Goal: Task Accomplishment & Management: Manage account settings

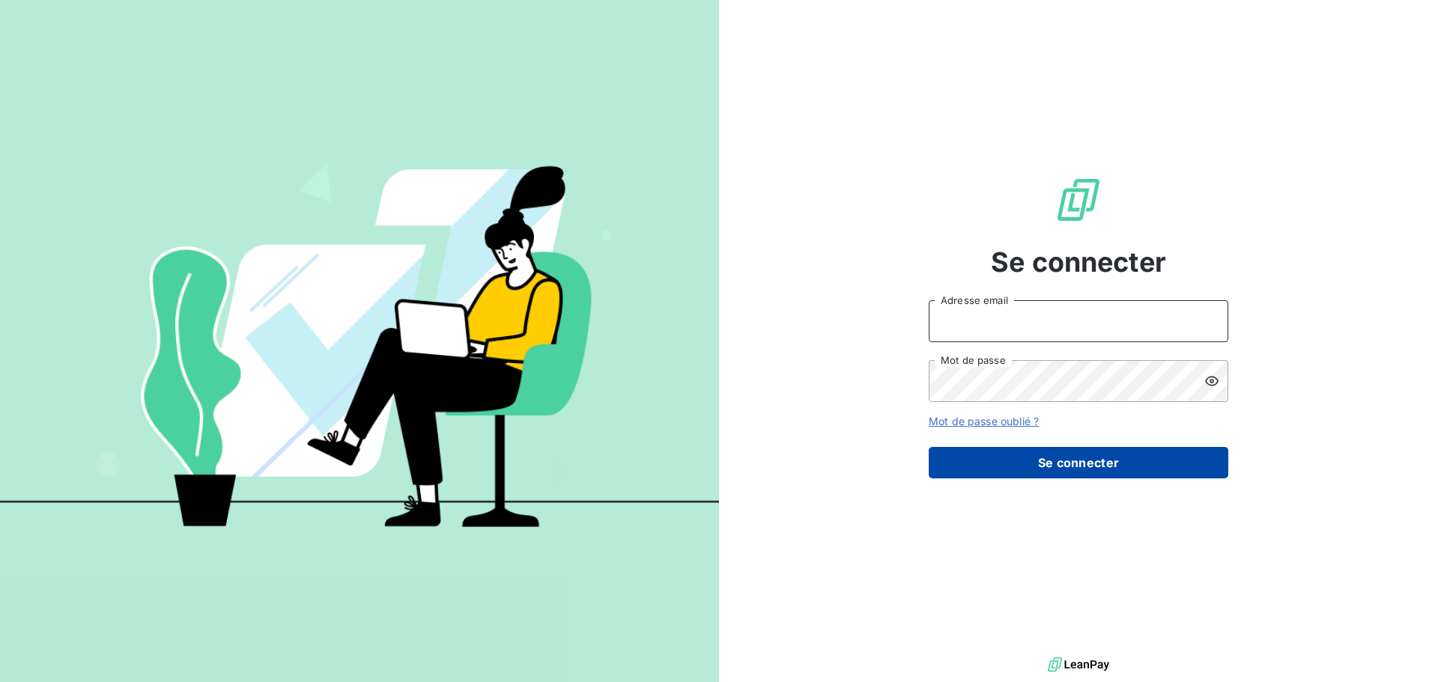
type input "[EMAIL_ADDRESS][PERSON_NAME][DOMAIN_NAME]"
click at [1079, 456] on button "Se connecter" at bounding box center [1079, 462] width 300 height 31
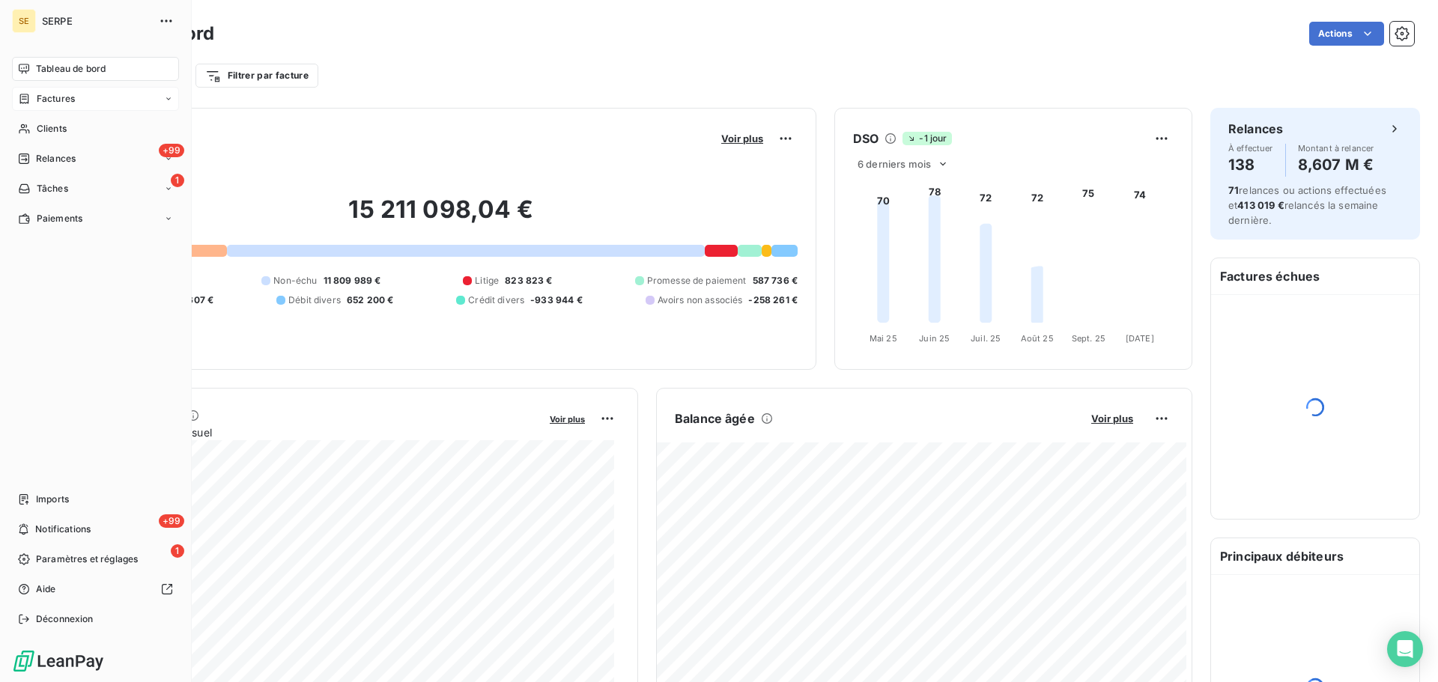
click at [83, 106] on div "Factures" at bounding box center [95, 99] width 167 height 24
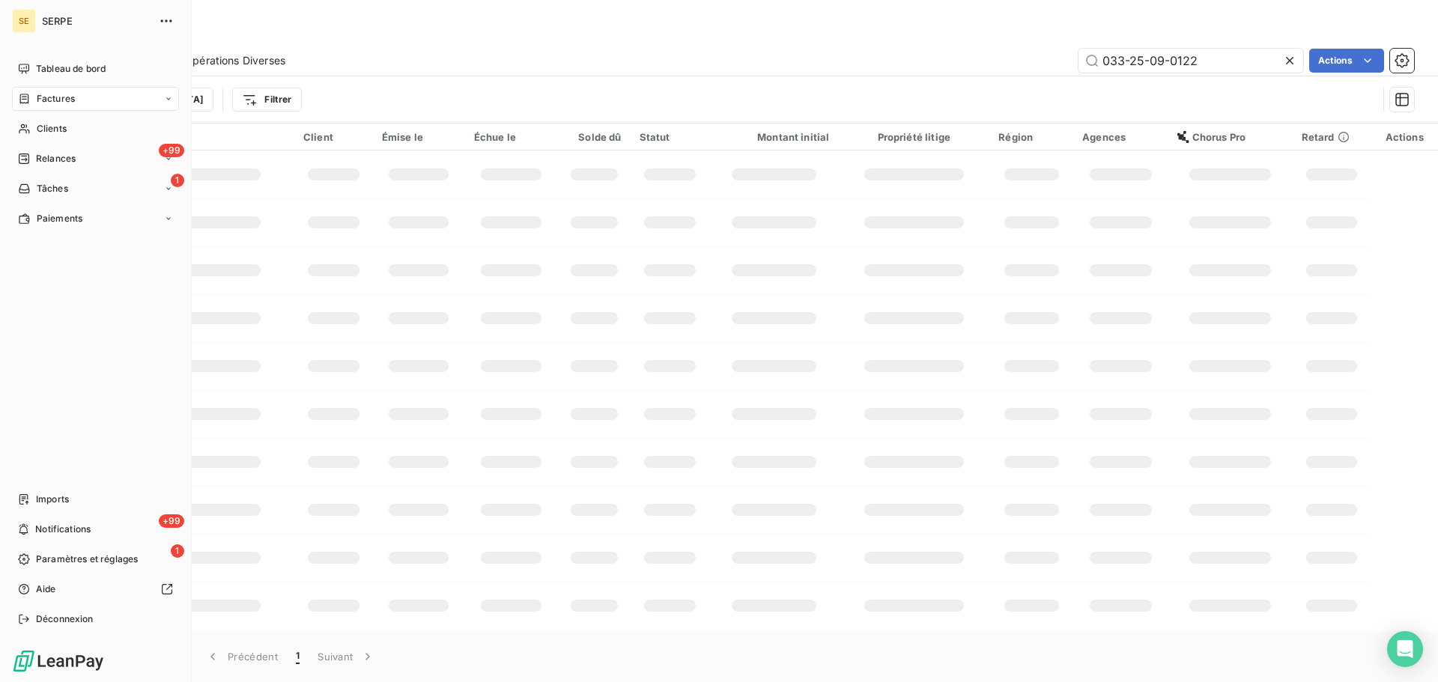
click at [69, 99] on span "Factures" at bounding box center [56, 98] width 38 height 13
click at [77, 130] on div "Factures" at bounding box center [104, 129] width 149 height 24
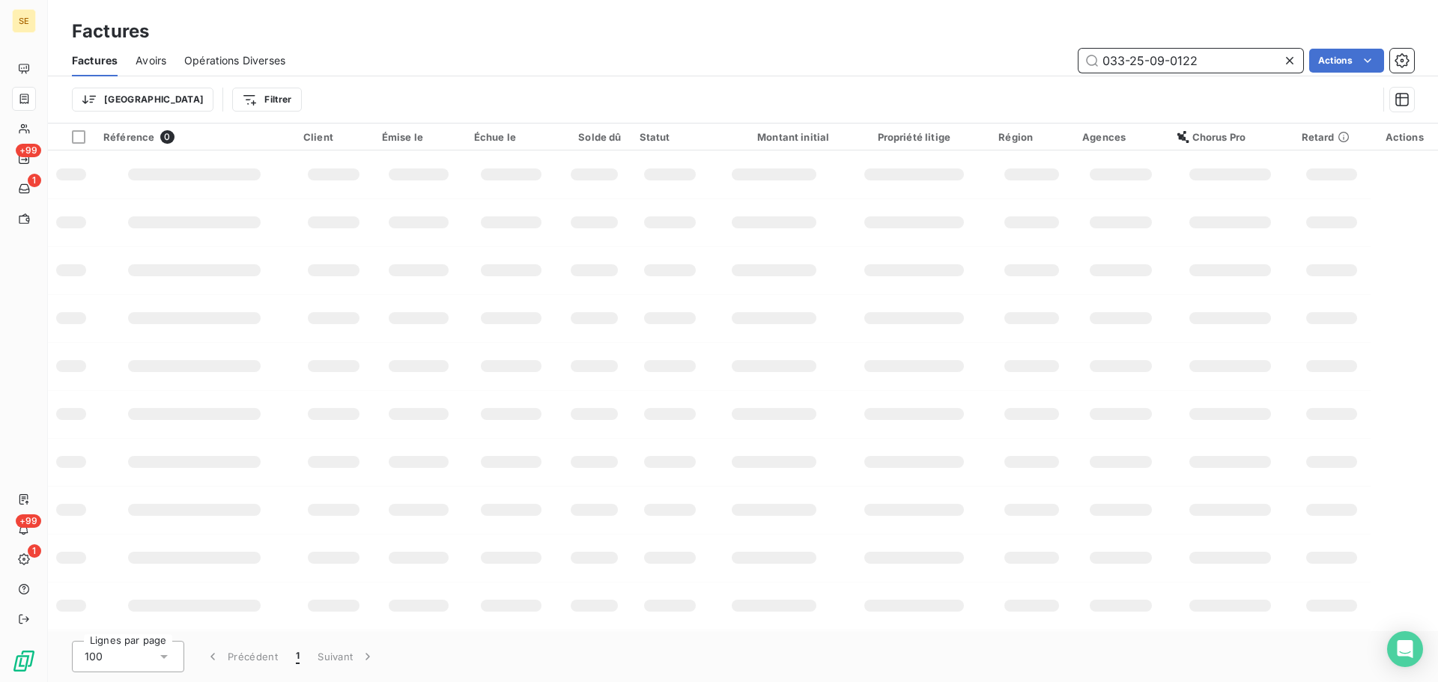
click at [1255, 57] on input "033-25-09-0122" at bounding box center [1190, 61] width 225 height 24
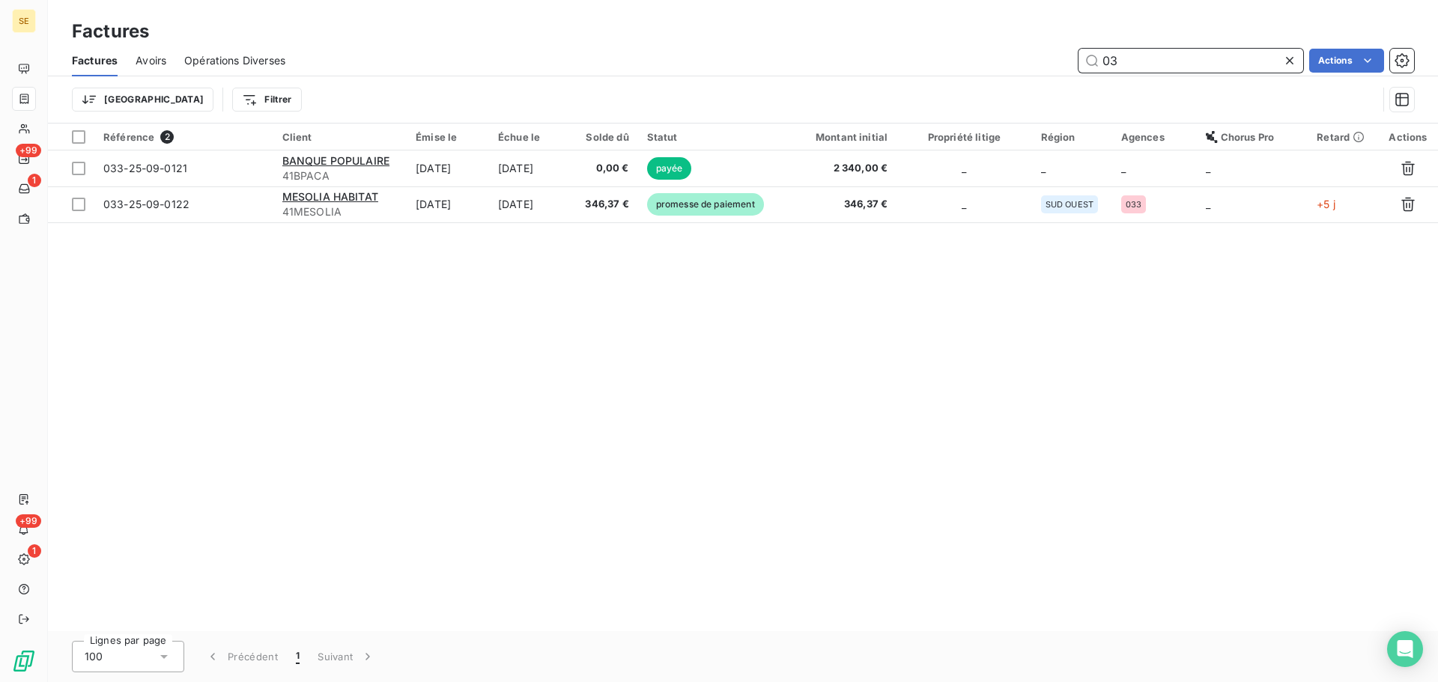
type input "0"
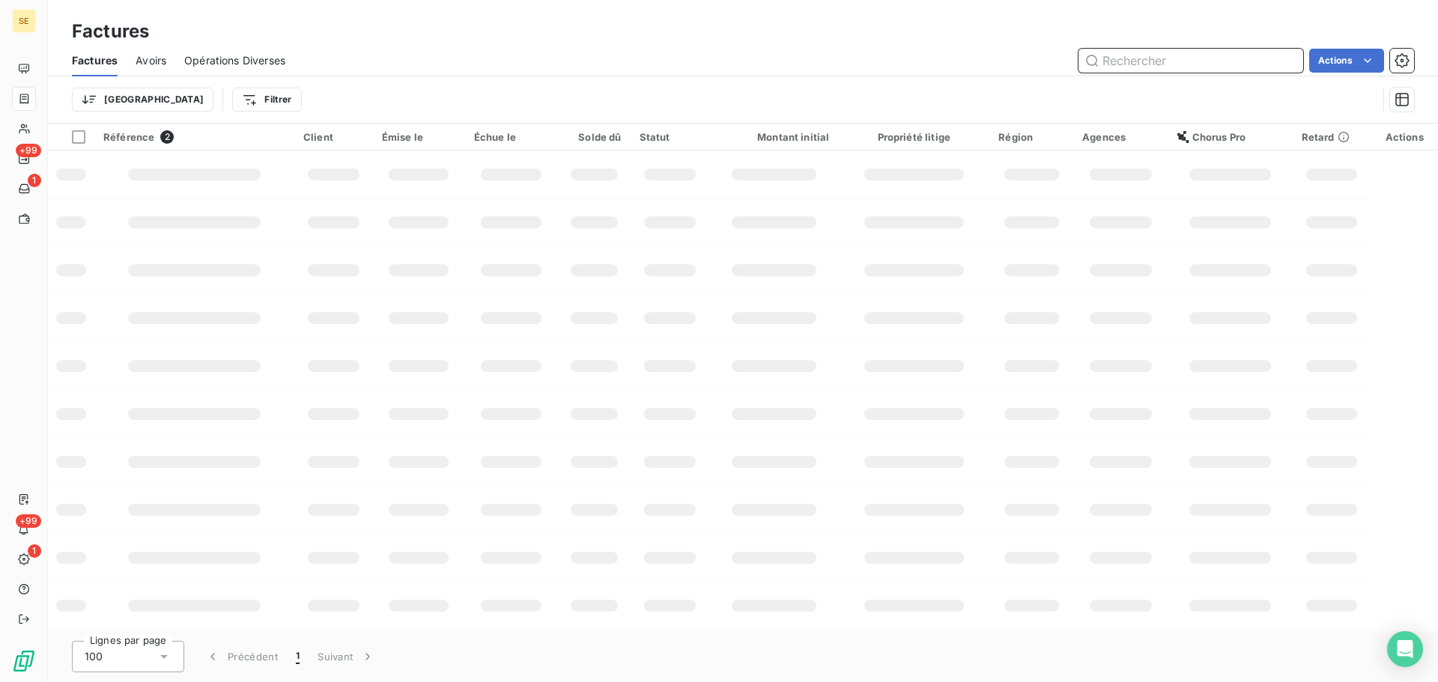
paste input "046-25-10-0087"
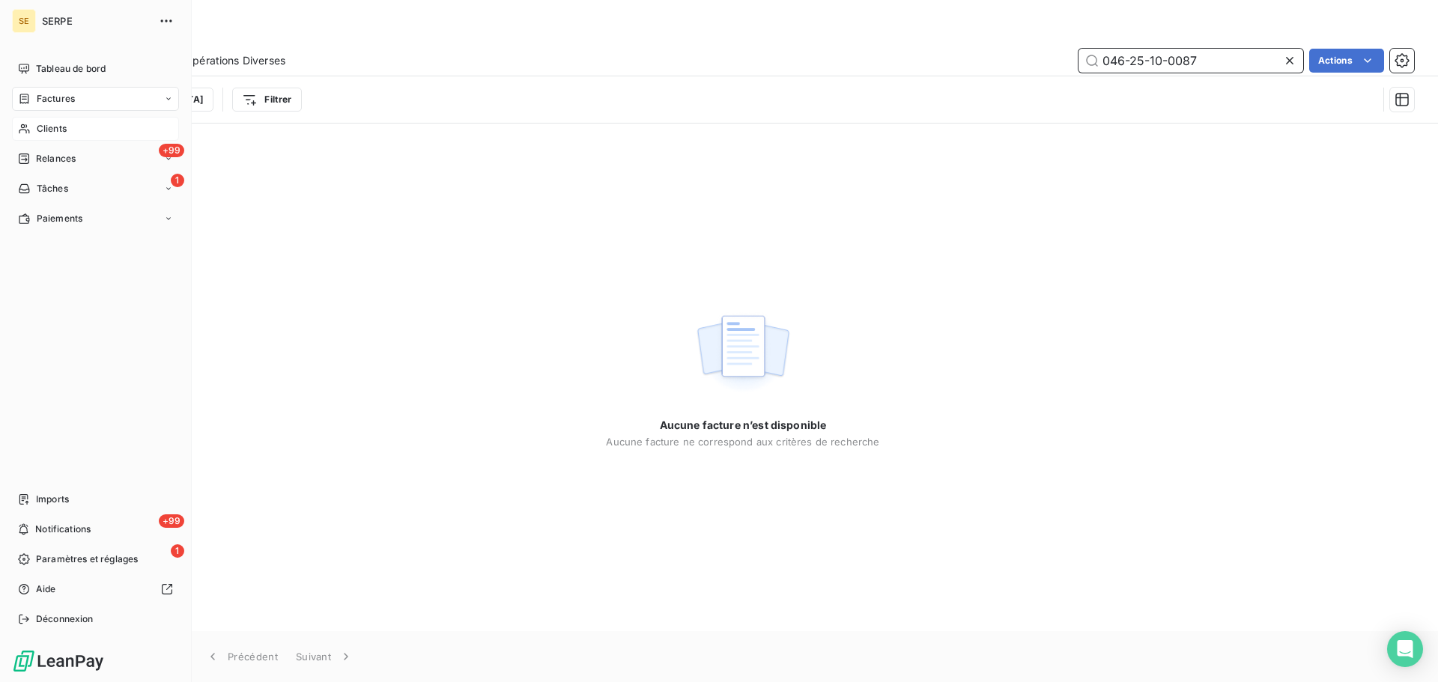
type input "046-25-10-0087"
click at [55, 133] on span "Clients" at bounding box center [52, 128] width 30 height 13
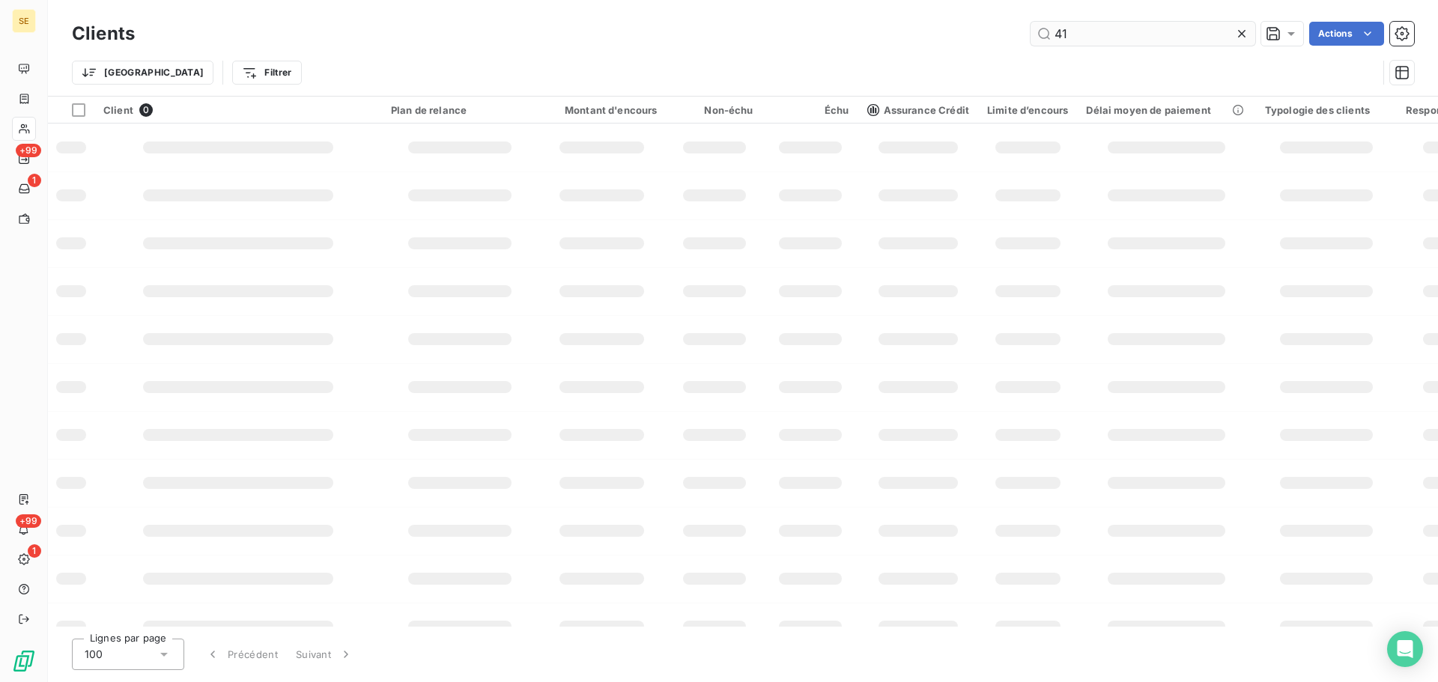
type input "4"
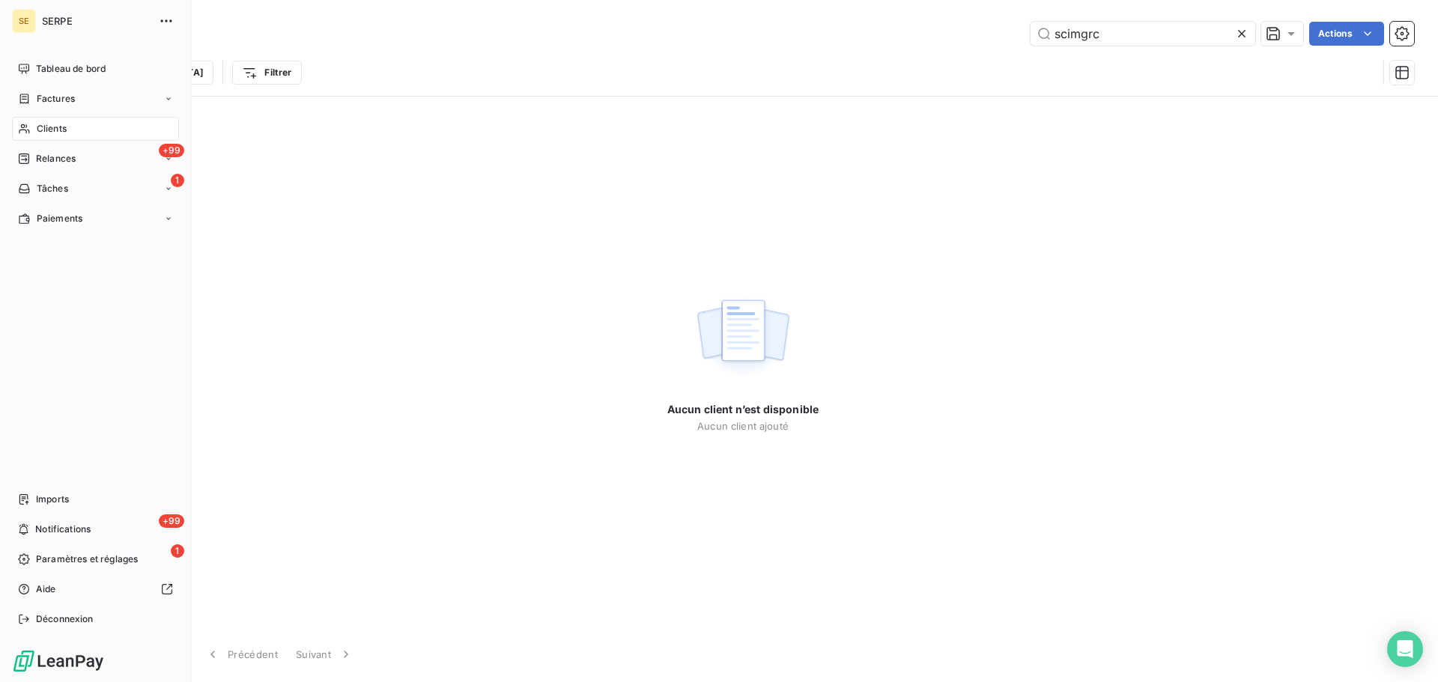
click at [43, 123] on span "Clients" at bounding box center [52, 128] width 30 height 13
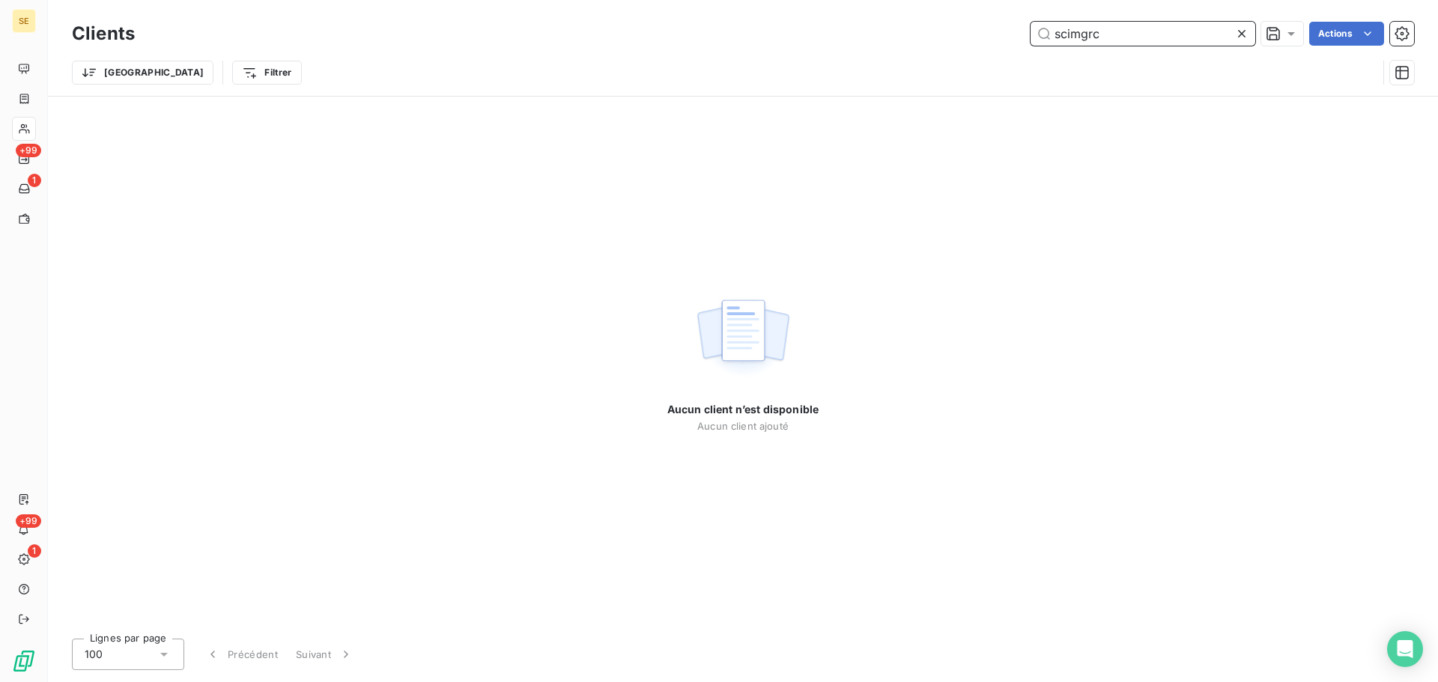
drag, startPoint x: 1122, startPoint y: 40, endPoint x: 983, endPoint y: 41, distance: 138.5
click at [983, 41] on div "scimgrc Actions" at bounding box center [783, 34] width 1261 height 24
click at [1147, 37] on input "MGRC" at bounding box center [1142, 34] width 225 height 24
click at [1146, 37] on input "MGRC" at bounding box center [1142, 34] width 225 height 24
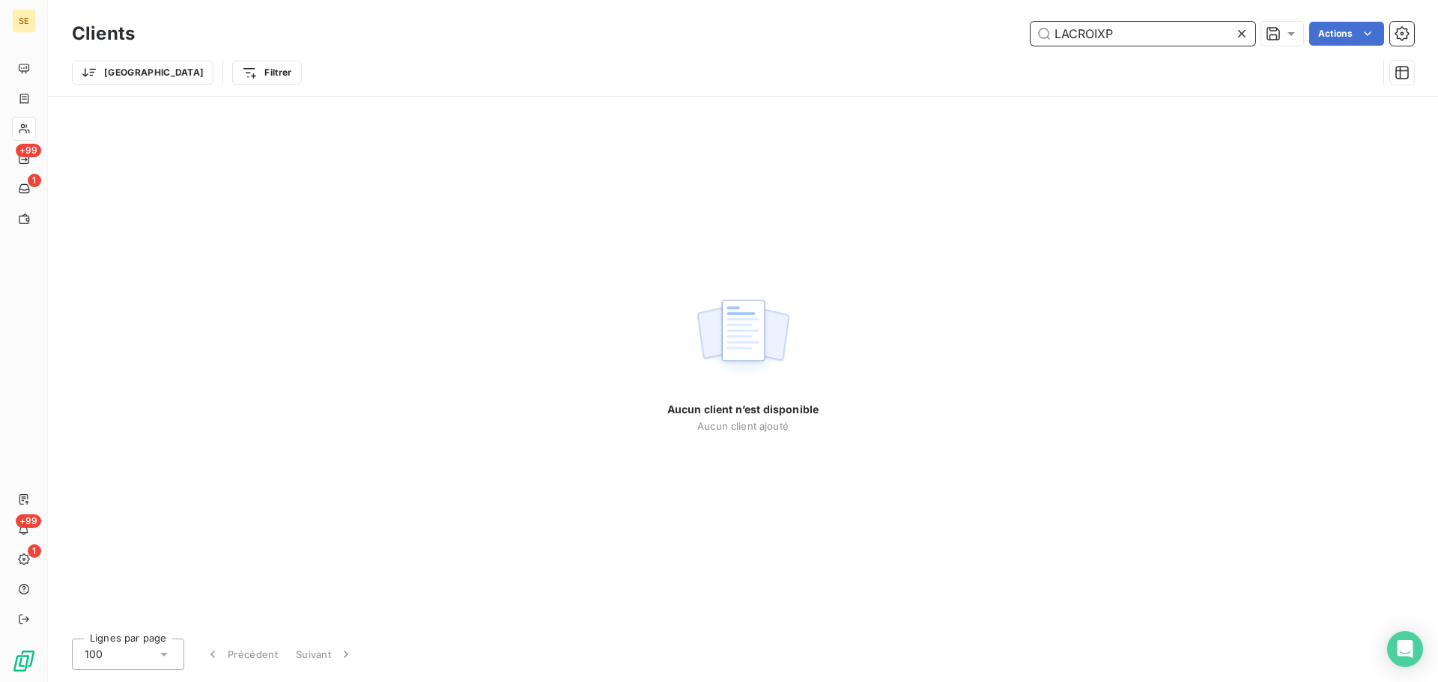
drag, startPoint x: 1130, startPoint y: 29, endPoint x: 913, endPoint y: 34, distance: 217.2
click at [914, 34] on div "LACROIXP Actions" at bounding box center [783, 34] width 1261 height 24
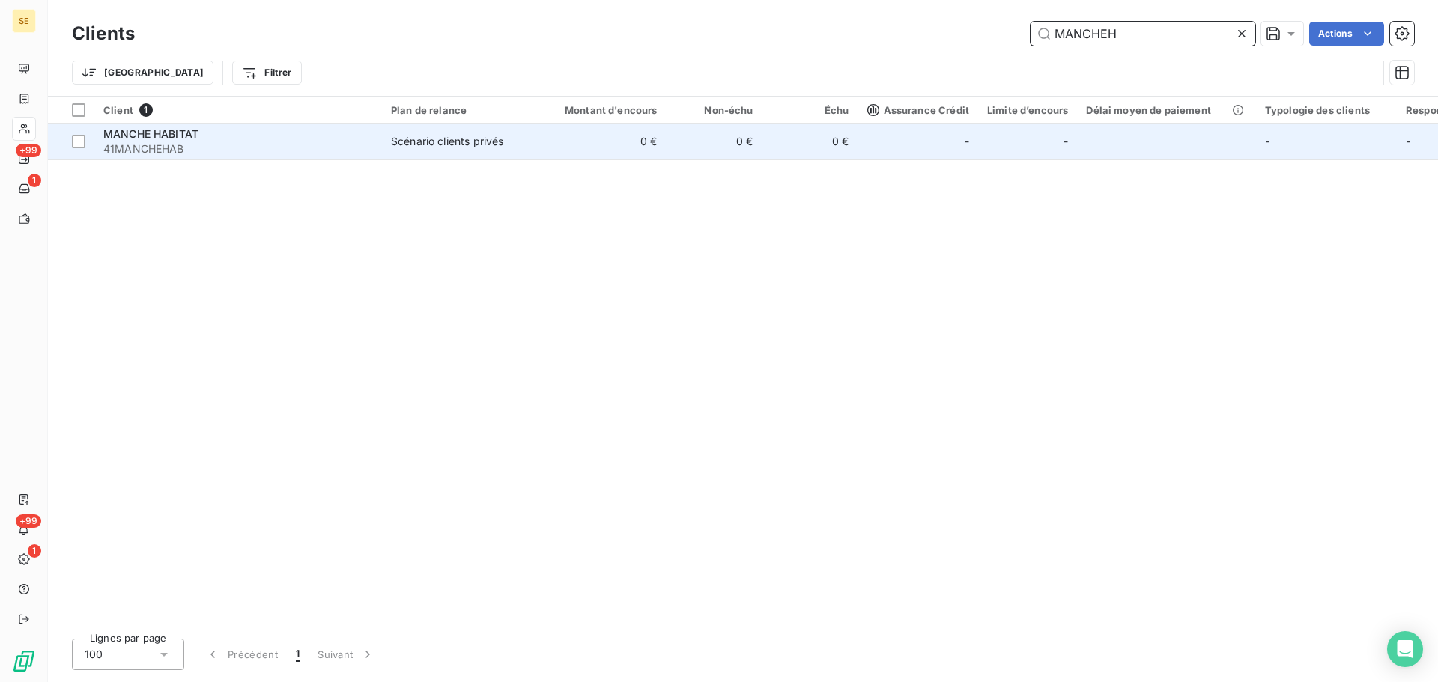
type input "MANCHEH"
click at [489, 155] on td "Scénario clients privés" at bounding box center [460, 142] width 156 height 36
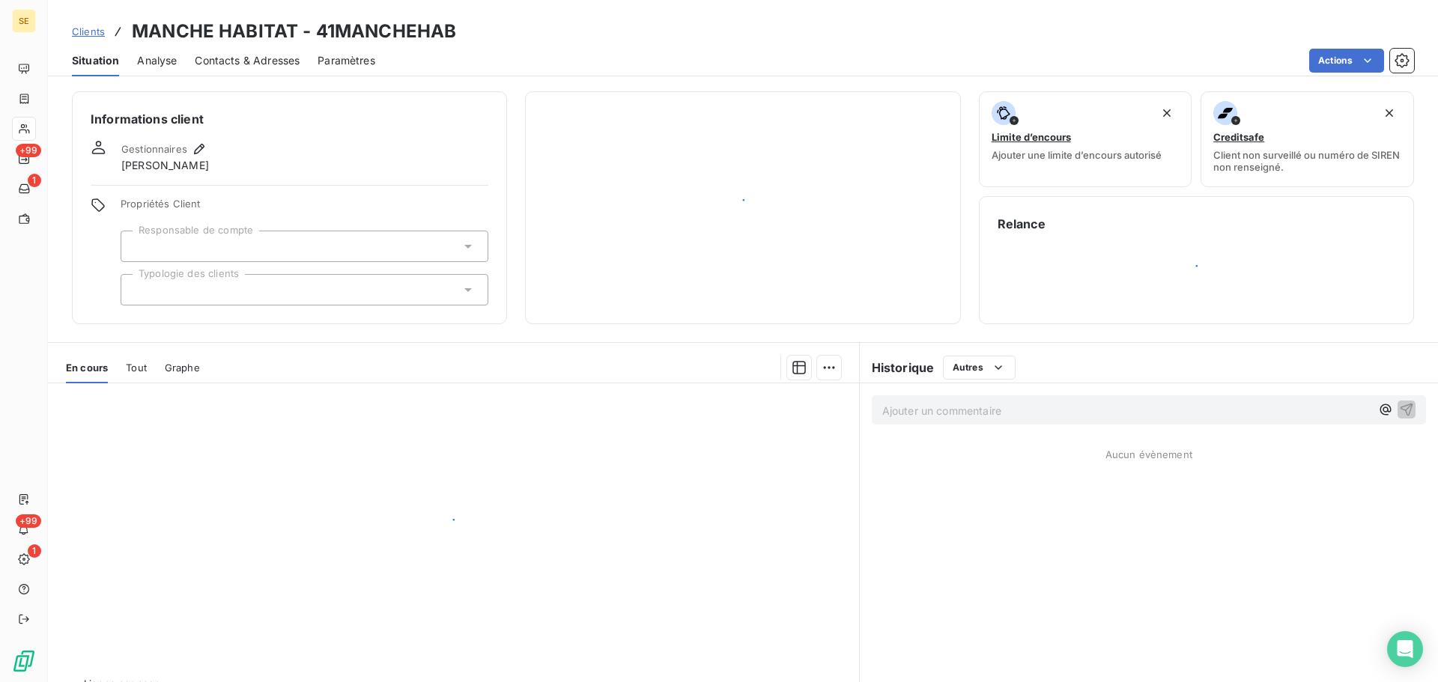
click at [455, 141] on div "Gestionnaires [PERSON_NAME]" at bounding box center [290, 156] width 398 height 33
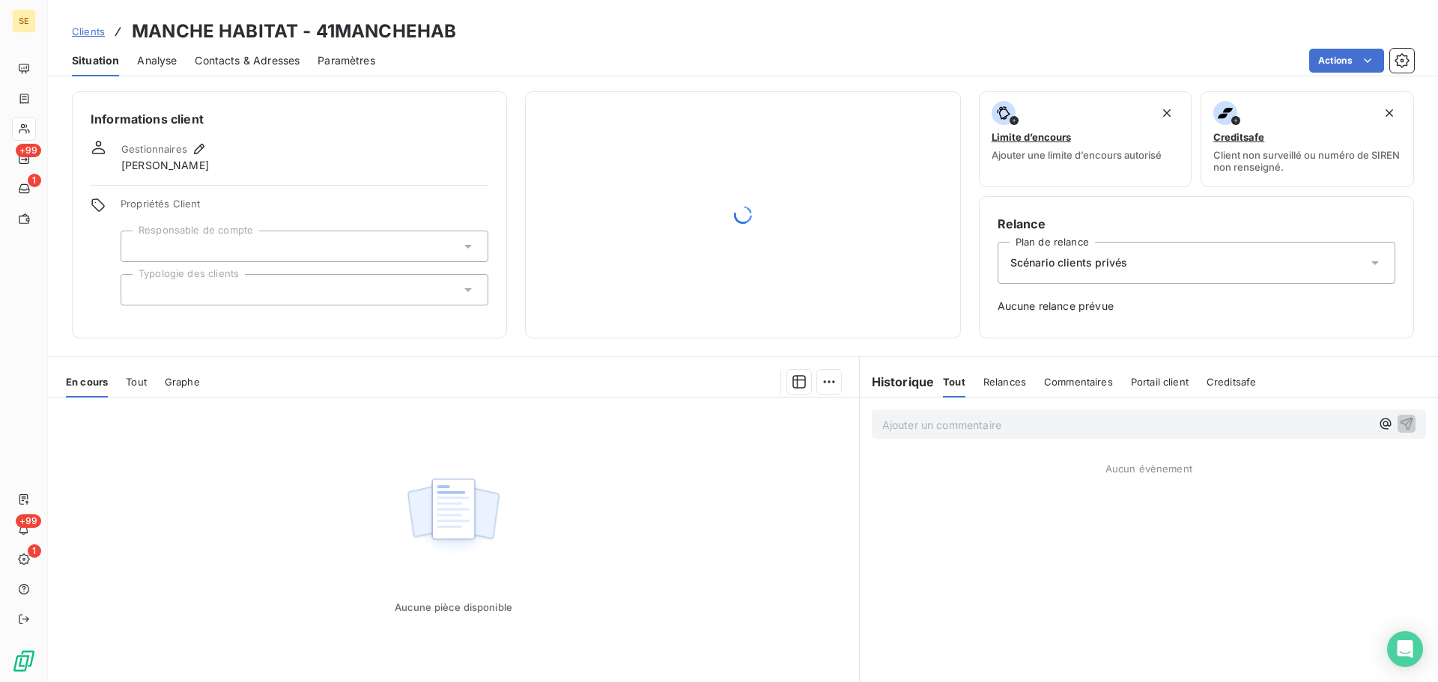
click at [187, 141] on div "Gestionnaires" at bounding box center [164, 149] width 87 height 18
click at [194, 148] on icon "button" at bounding box center [199, 149] width 15 height 15
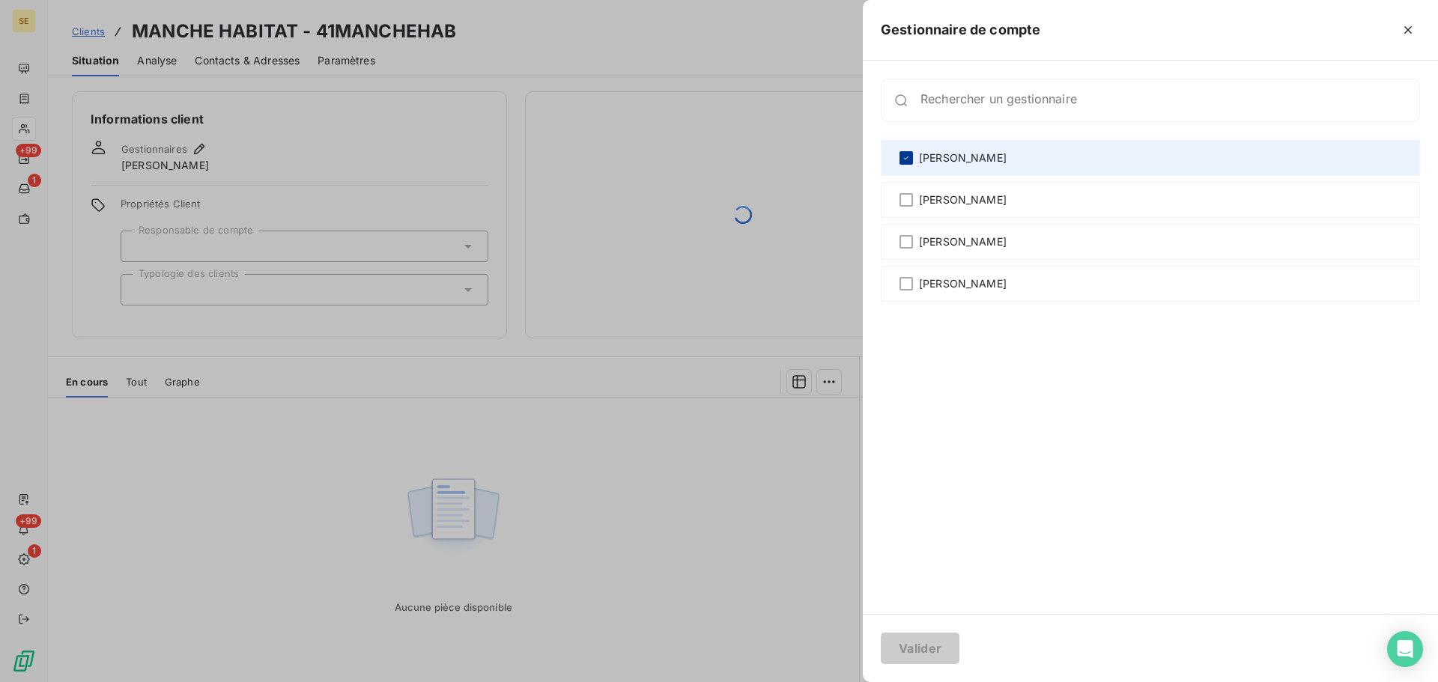
click at [906, 154] on icon at bounding box center [906, 158] width 9 height 9
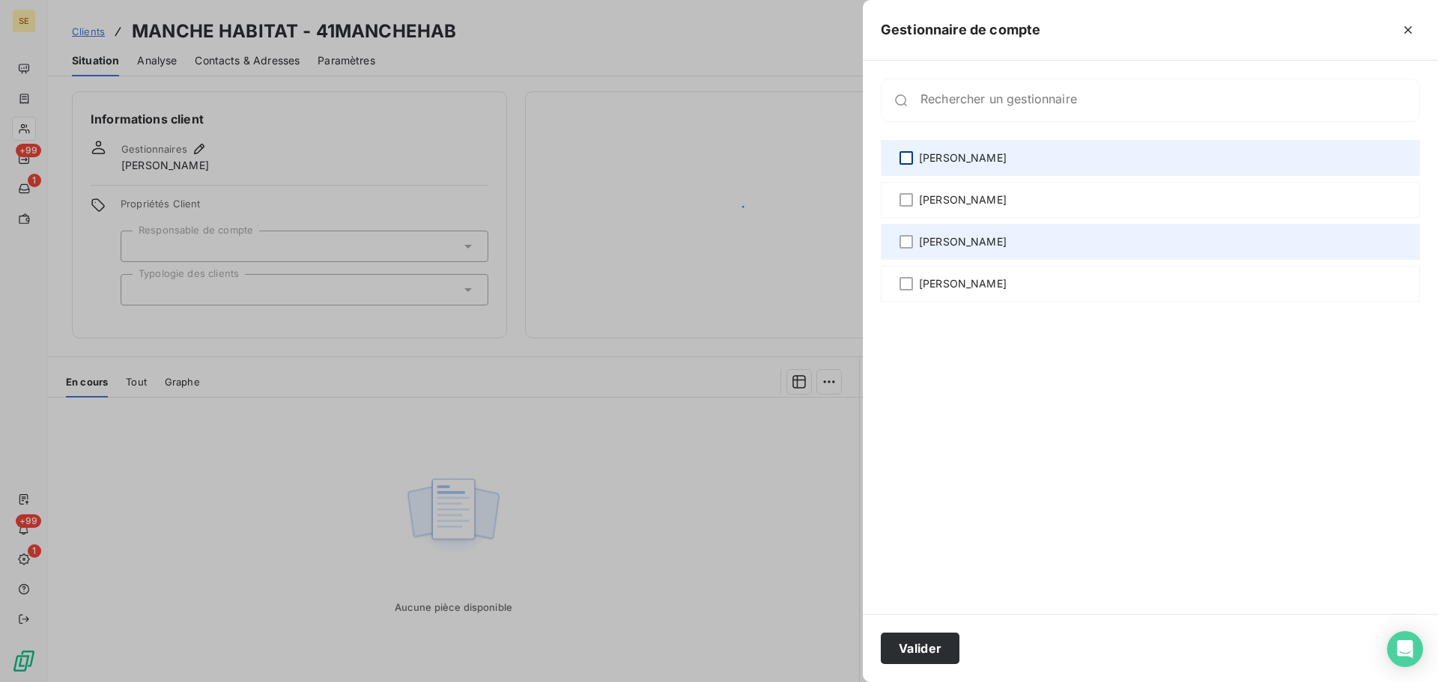
click at [926, 237] on span "[PERSON_NAME]" at bounding box center [963, 241] width 88 height 15
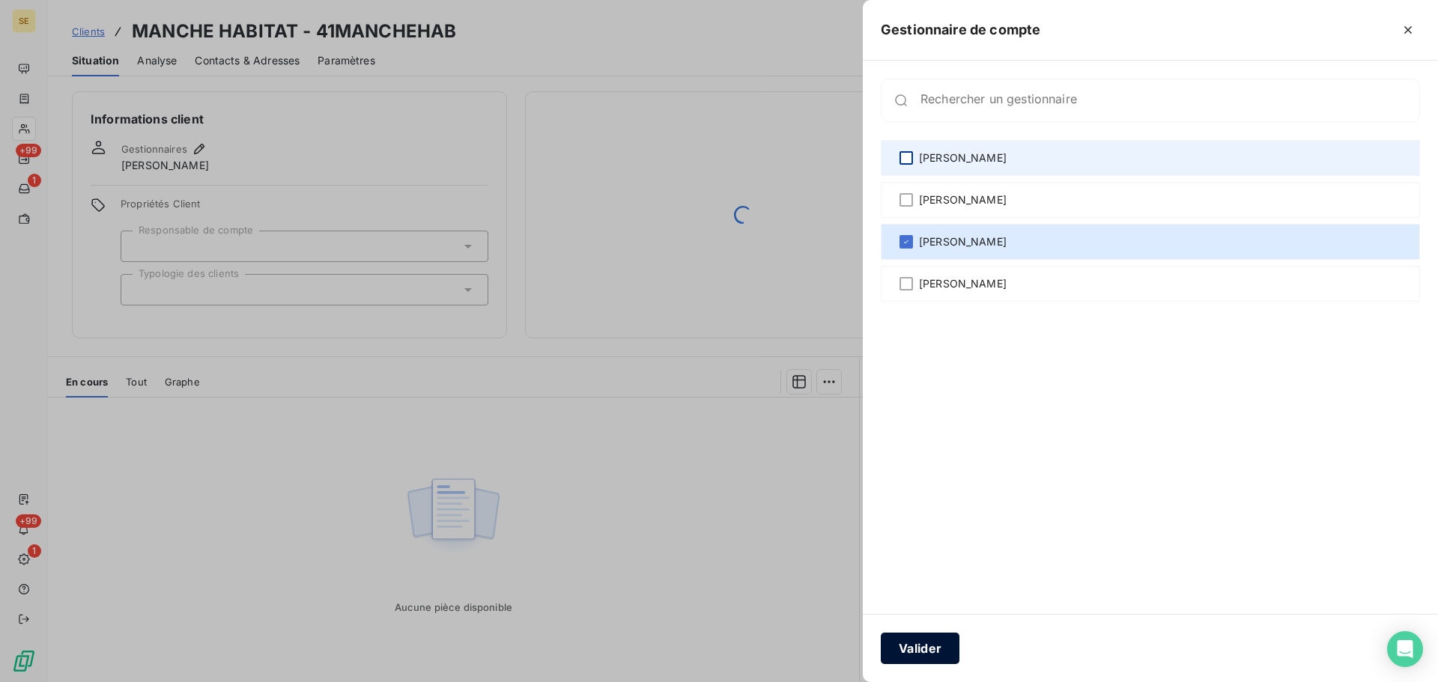
click at [941, 647] on button "Valider" at bounding box center [920, 648] width 79 height 31
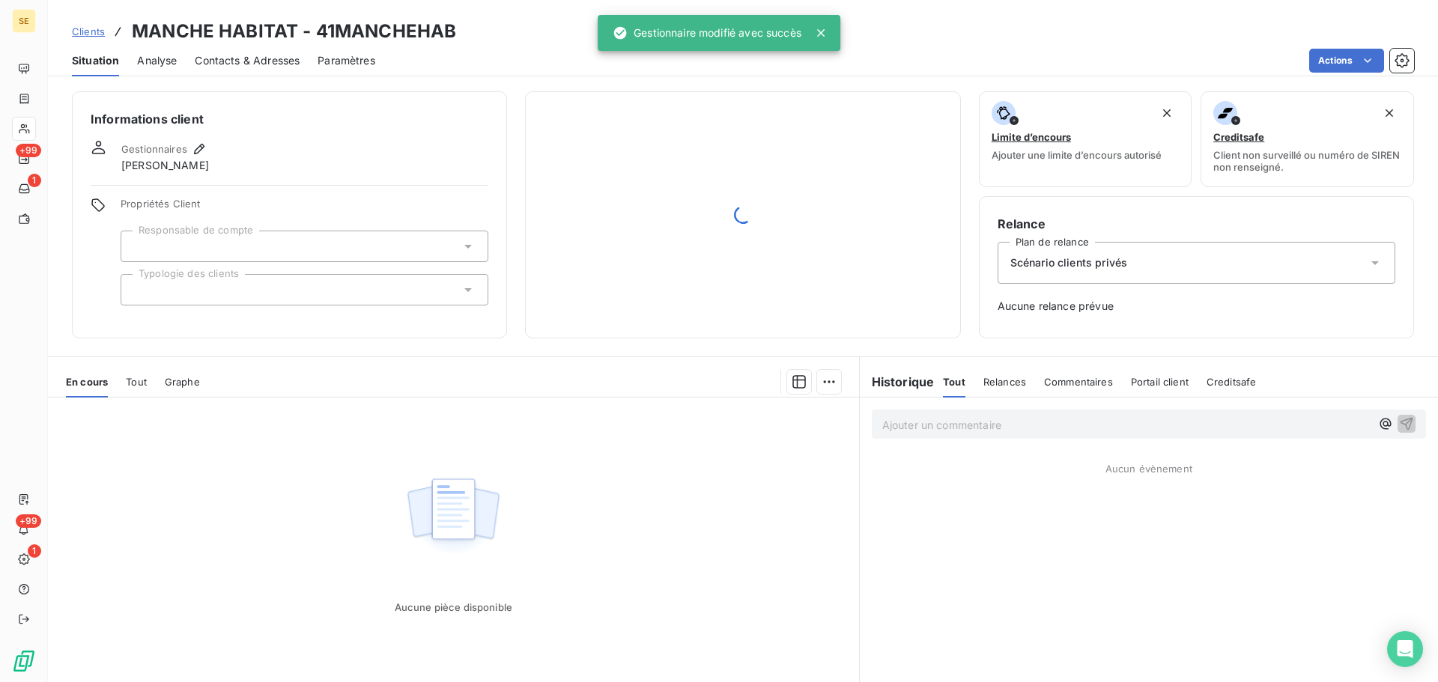
click at [1186, 258] on div "Scénario clients privés" at bounding box center [1196, 263] width 398 height 42
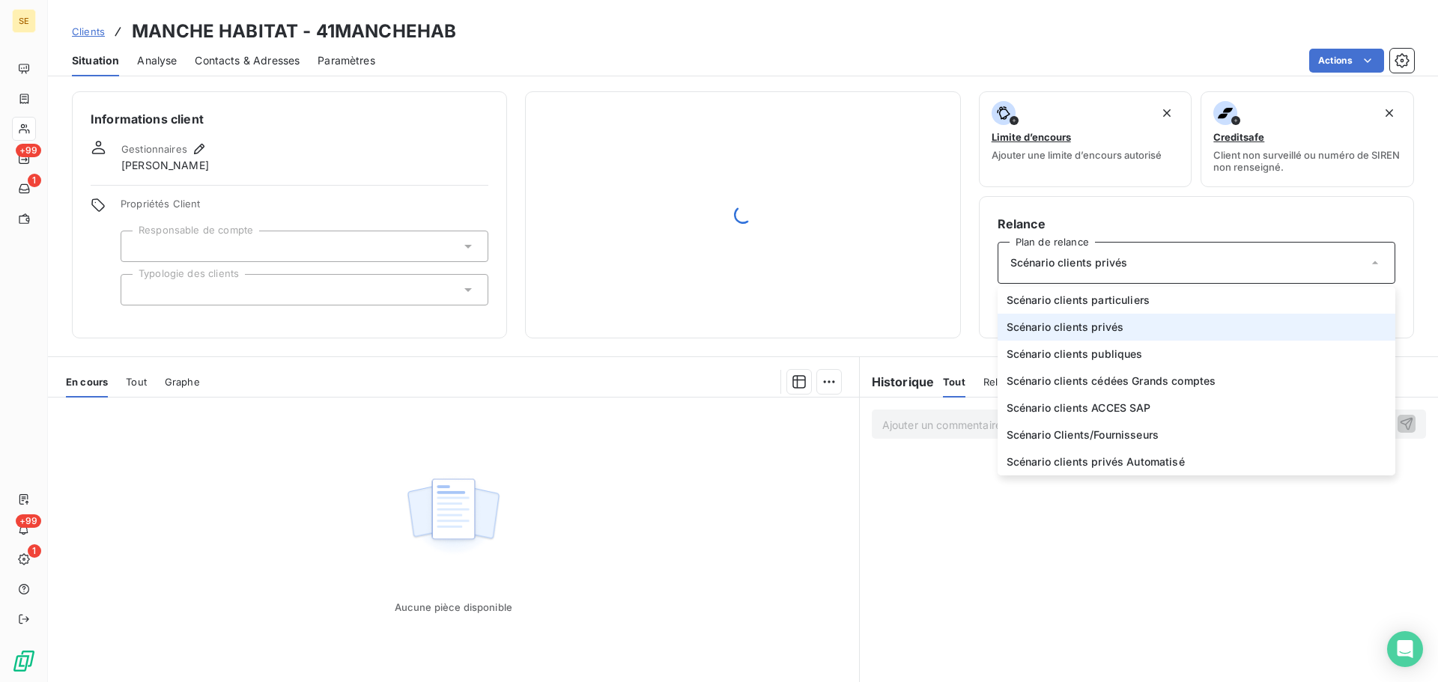
click at [1038, 327] on span "Scénario clients privés" at bounding box center [1064, 327] width 117 height 15
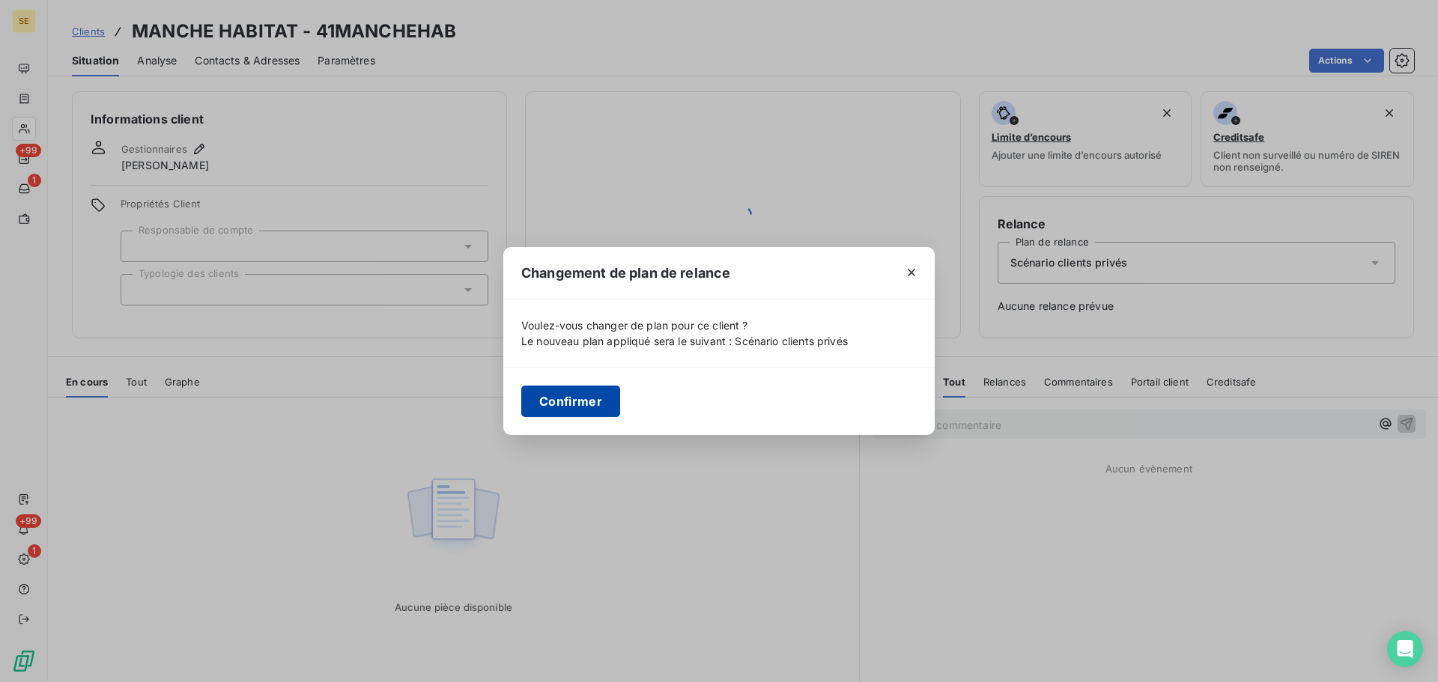
click at [565, 395] on button "Confirmer" at bounding box center [570, 401] width 99 height 31
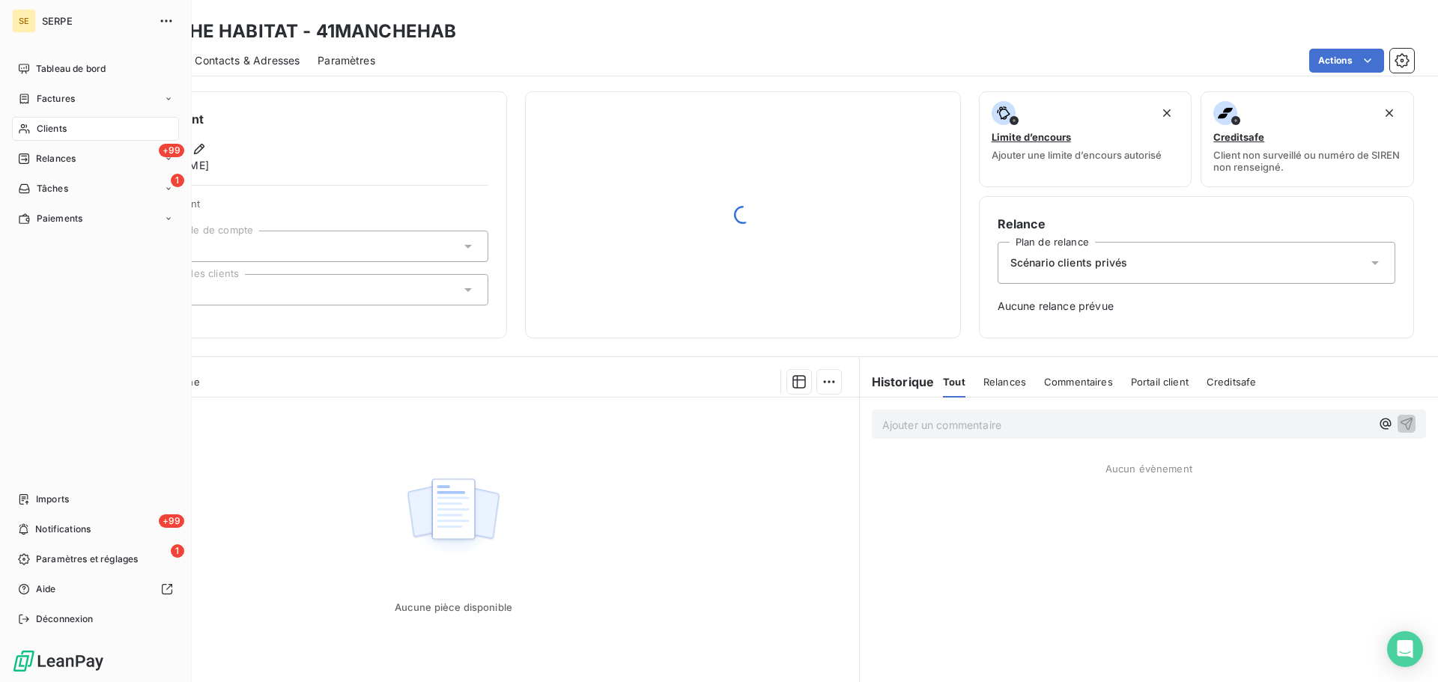
click at [44, 129] on span "Clients" at bounding box center [52, 128] width 30 height 13
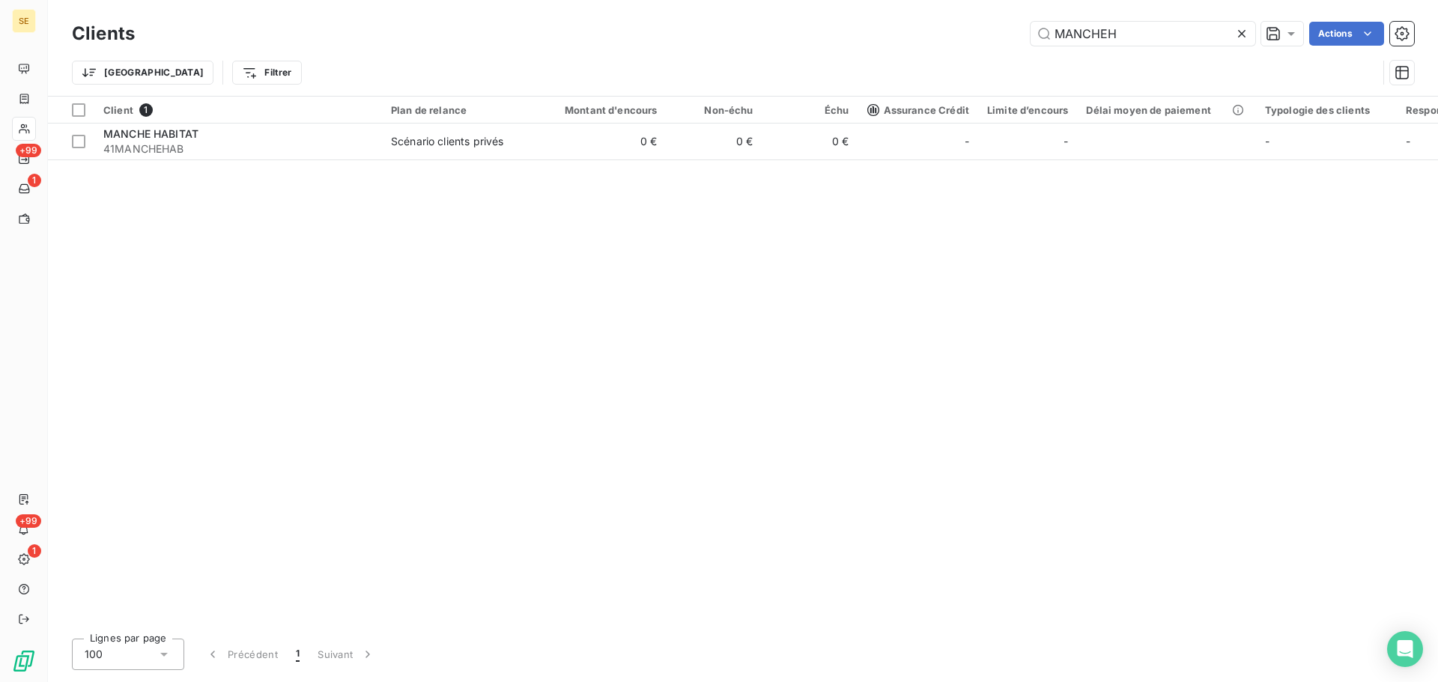
drag, startPoint x: 1138, startPoint y: 36, endPoint x: 993, endPoint y: 26, distance: 144.9
click at [993, 26] on div "MANCHEH Actions" at bounding box center [783, 34] width 1261 height 24
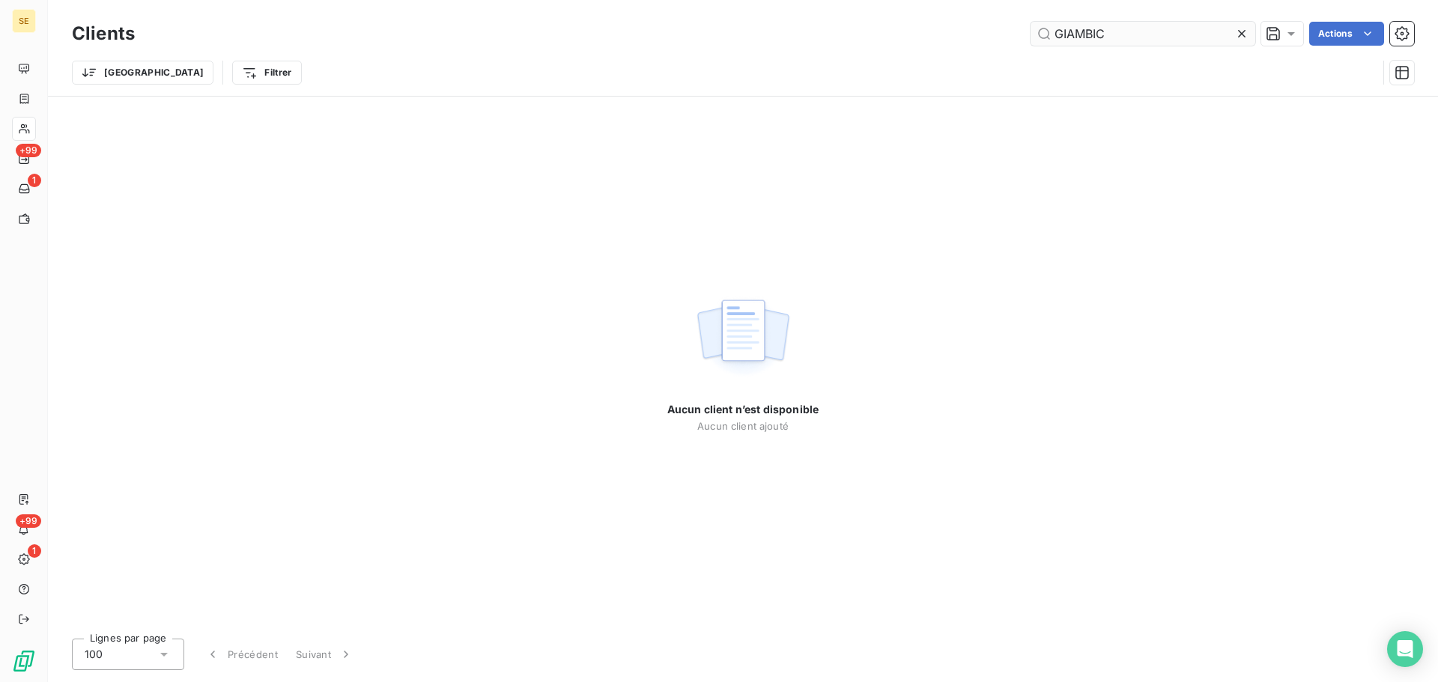
click at [1132, 41] on input "GIAMBIC" at bounding box center [1142, 34] width 225 height 24
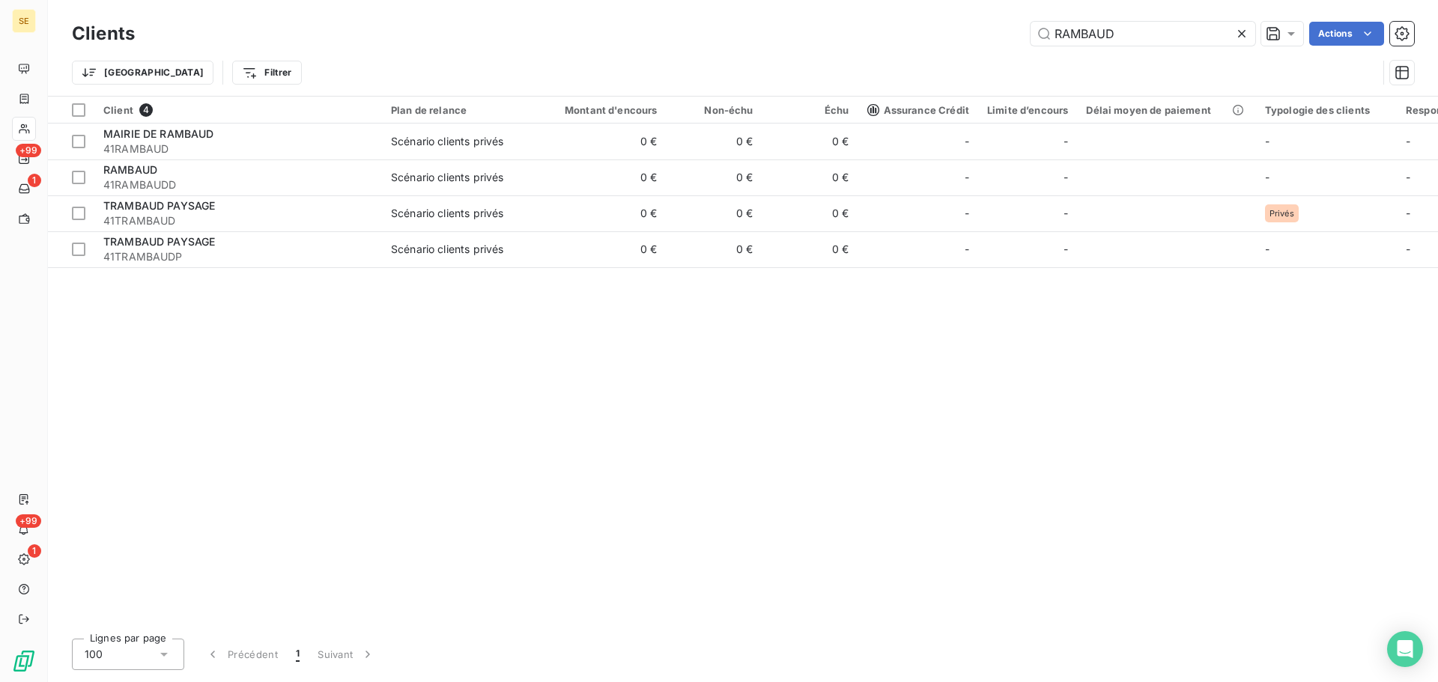
type input "RAMBAUD"
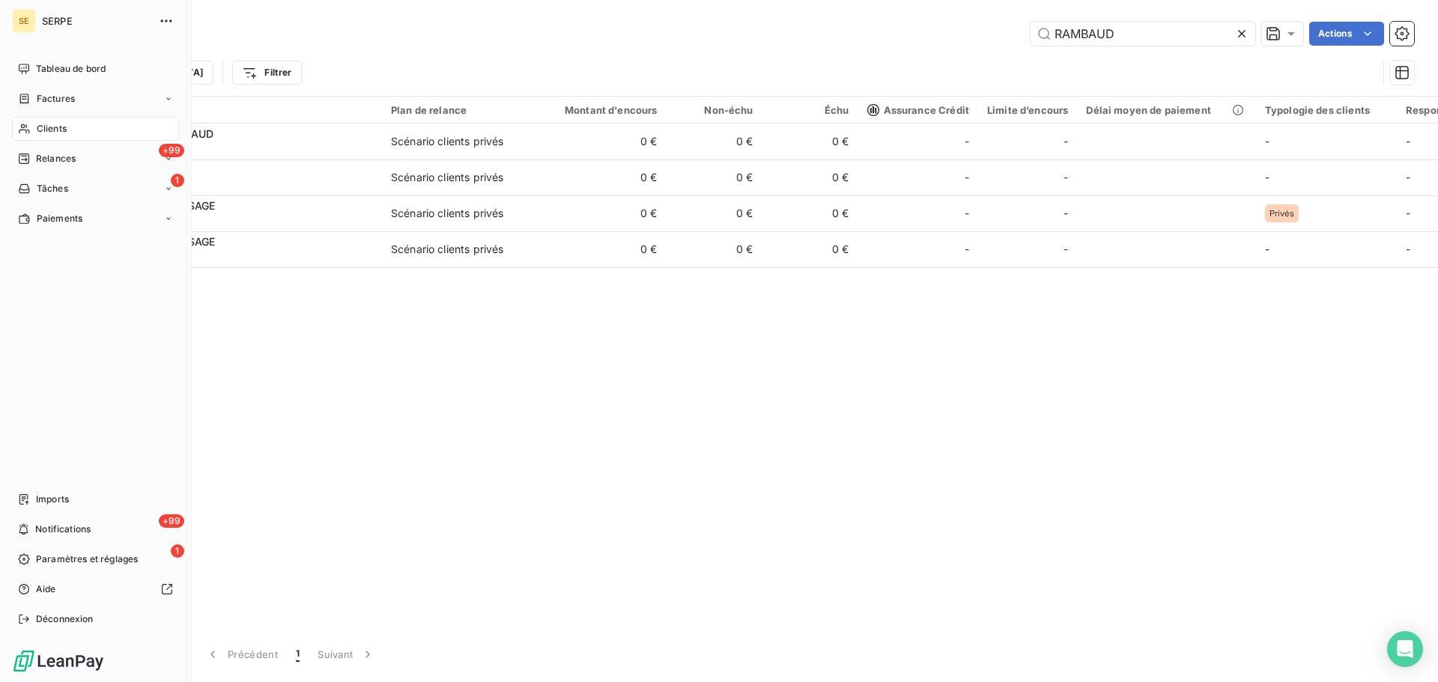
click at [39, 125] on span "Clients" at bounding box center [52, 128] width 30 height 13
click at [49, 106] on div "Factures" at bounding box center [95, 99] width 167 height 24
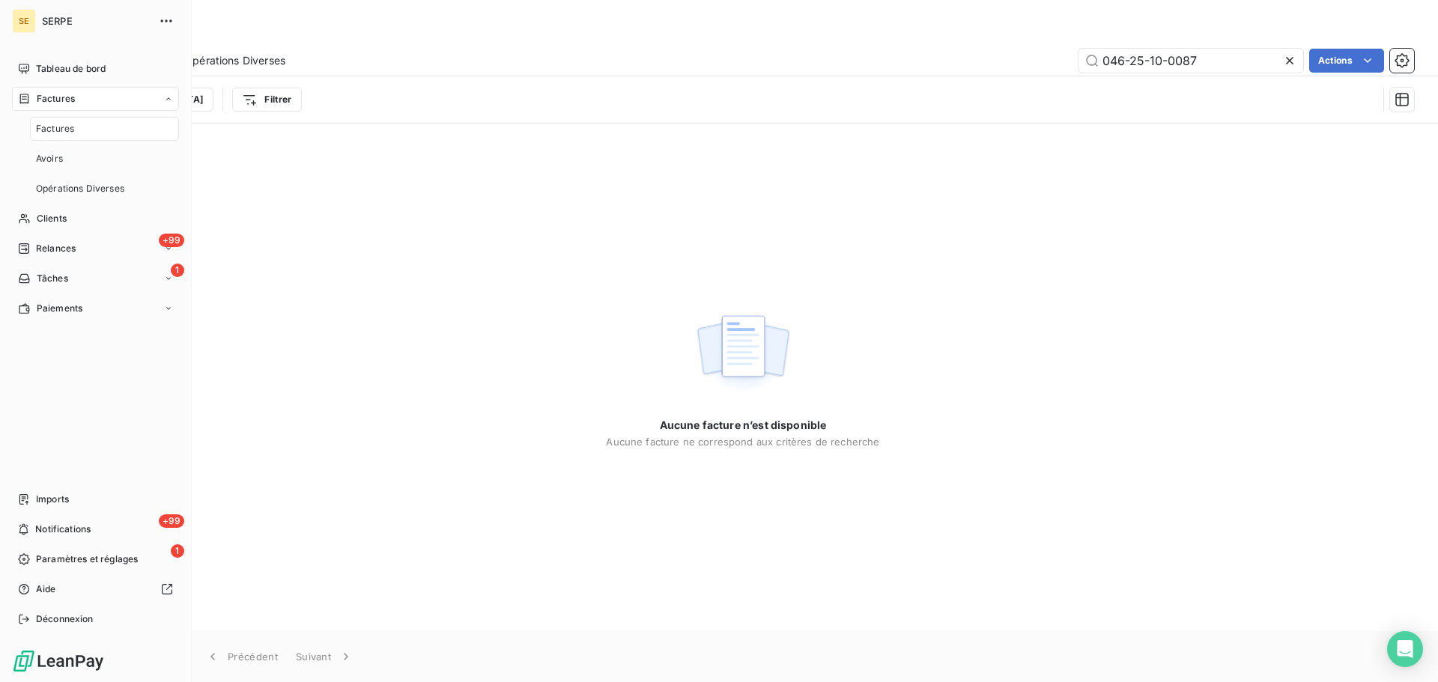
click at [88, 136] on div "Factures" at bounding box center [104, 129] width 149 height 24
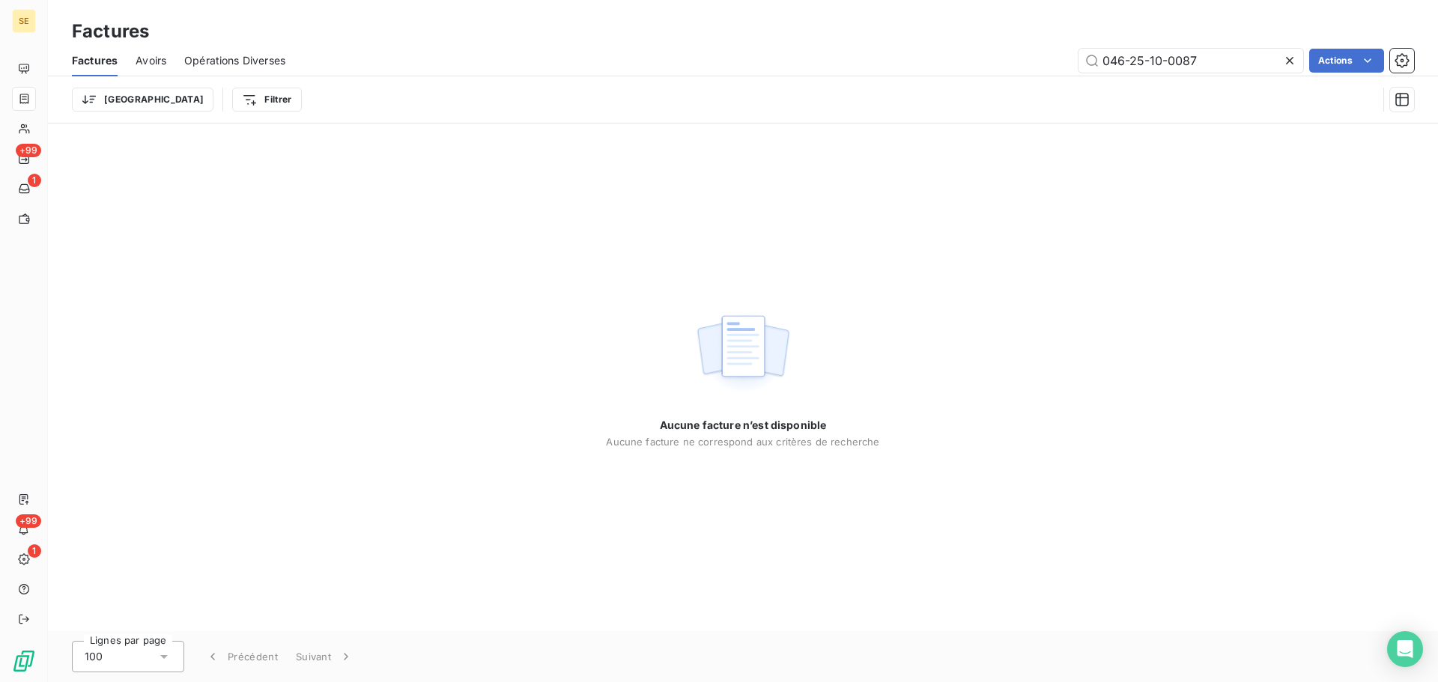
click at [1287, 62] on icon at bounding box center [1289, 60] width 7 height 7
click at [1160, 59] on input "text" at bounding box center [1190, 61] width 225 height 24
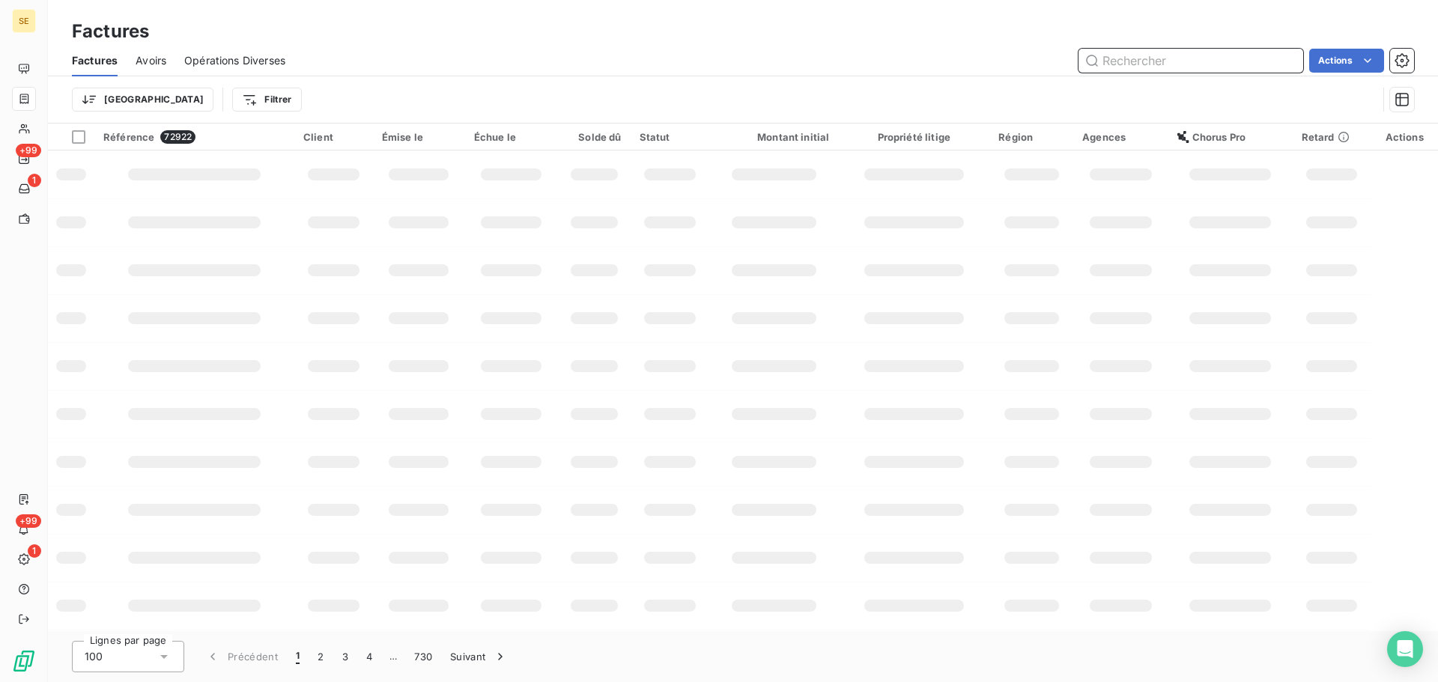
drag, startPoint x: 1160, startPoint y: 59, endPoint x: 1162, endPoint y: 97, distance: 37.5
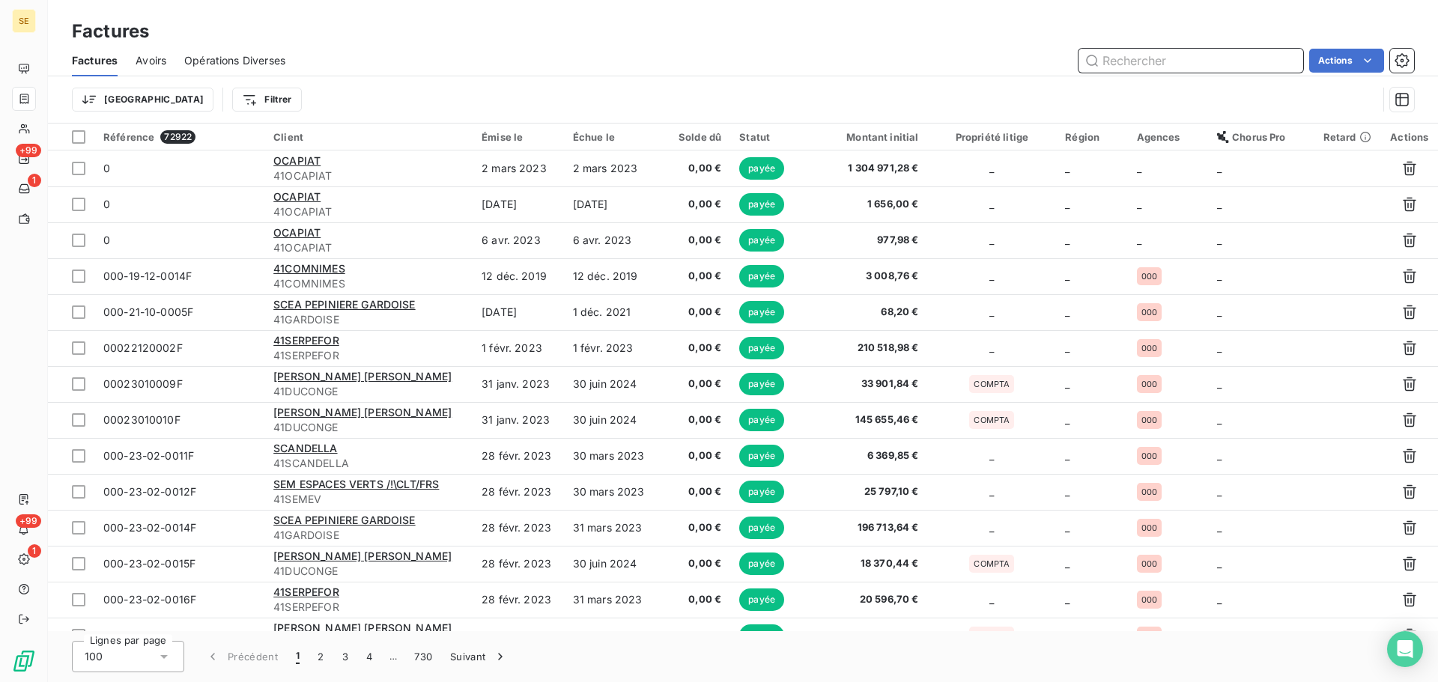
paste input "005-25-10-0046"
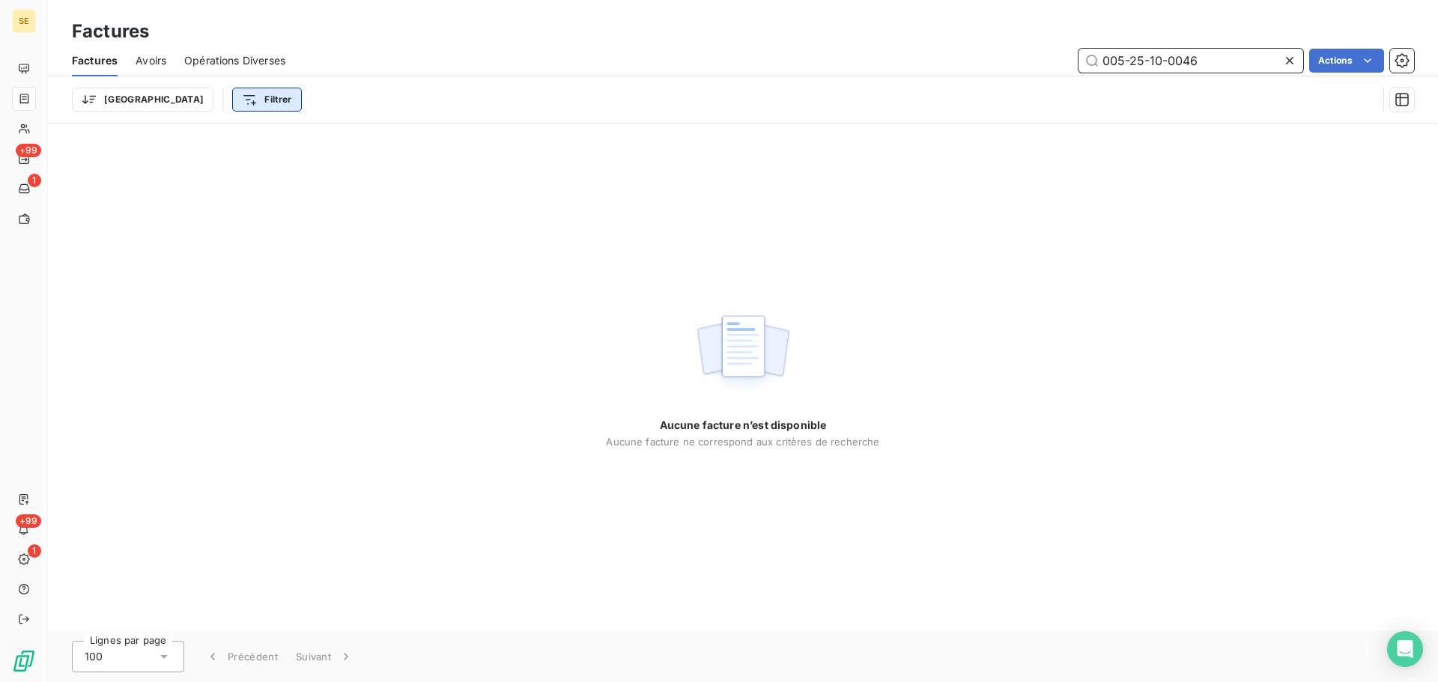
type input "005-25-10-0046"
click at [186, 97] on html "SE +99 1 +99 1 Factures Factures Avoirs Opérations Diverses 005-25-10-0046 Acti…" at bounding box center [719, 341] width 1438 height 682
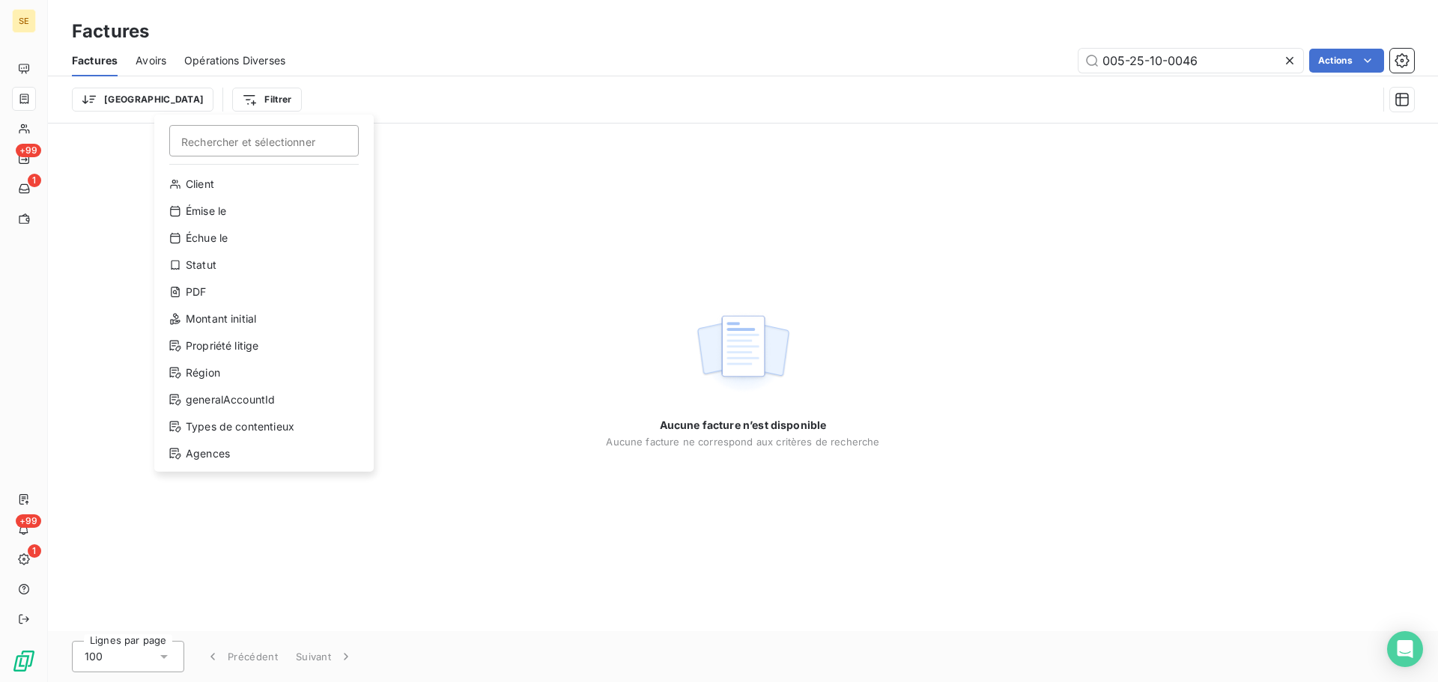
click at [110, 91] on html "SE +99 1 +99 1 Factures Factures Avoirs Opérations Diverses 005-25-10-0046 Acti…" at bounding box center [719, 341] width 1438 height 682
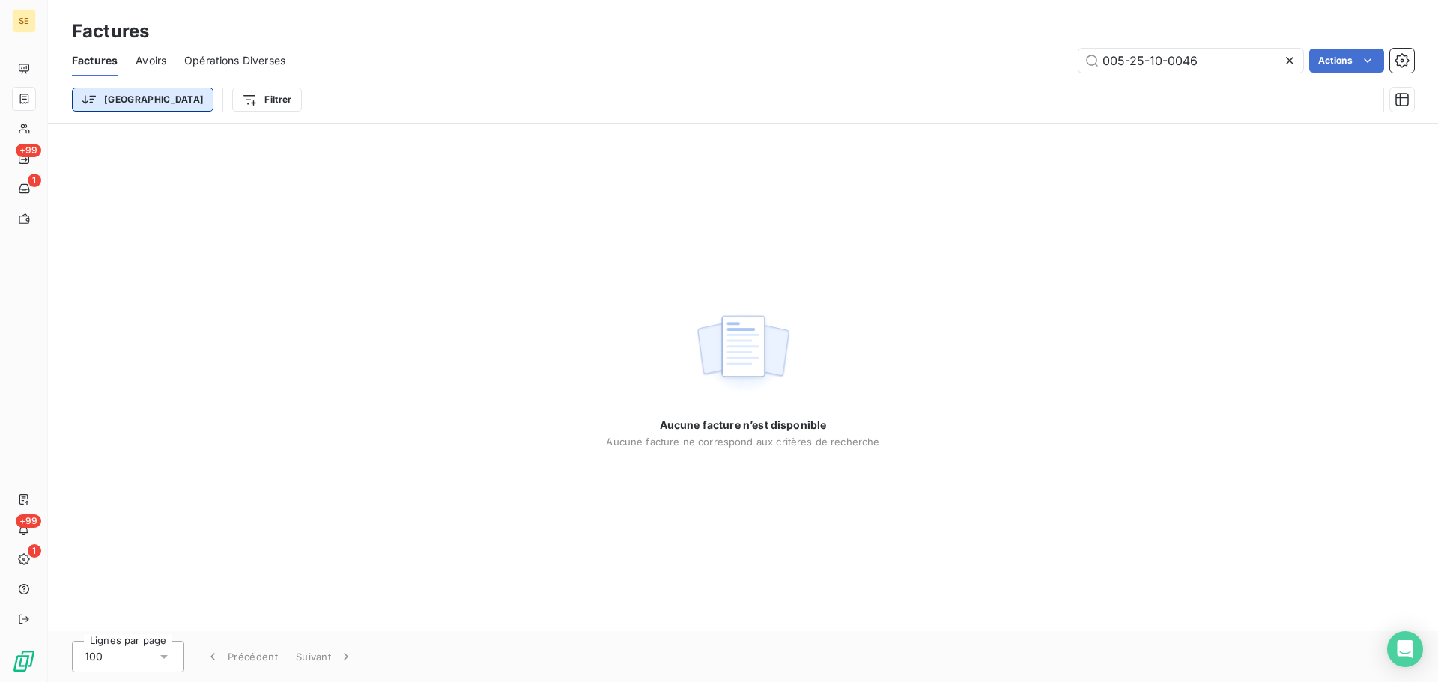
click at [109, 88] on html "SE +99 1 +99 1 Factures Factures Avoirs Opérations Diverses 005-25-10-0046 Acti…" at bounding box center [719, 341] width 1438 height 682
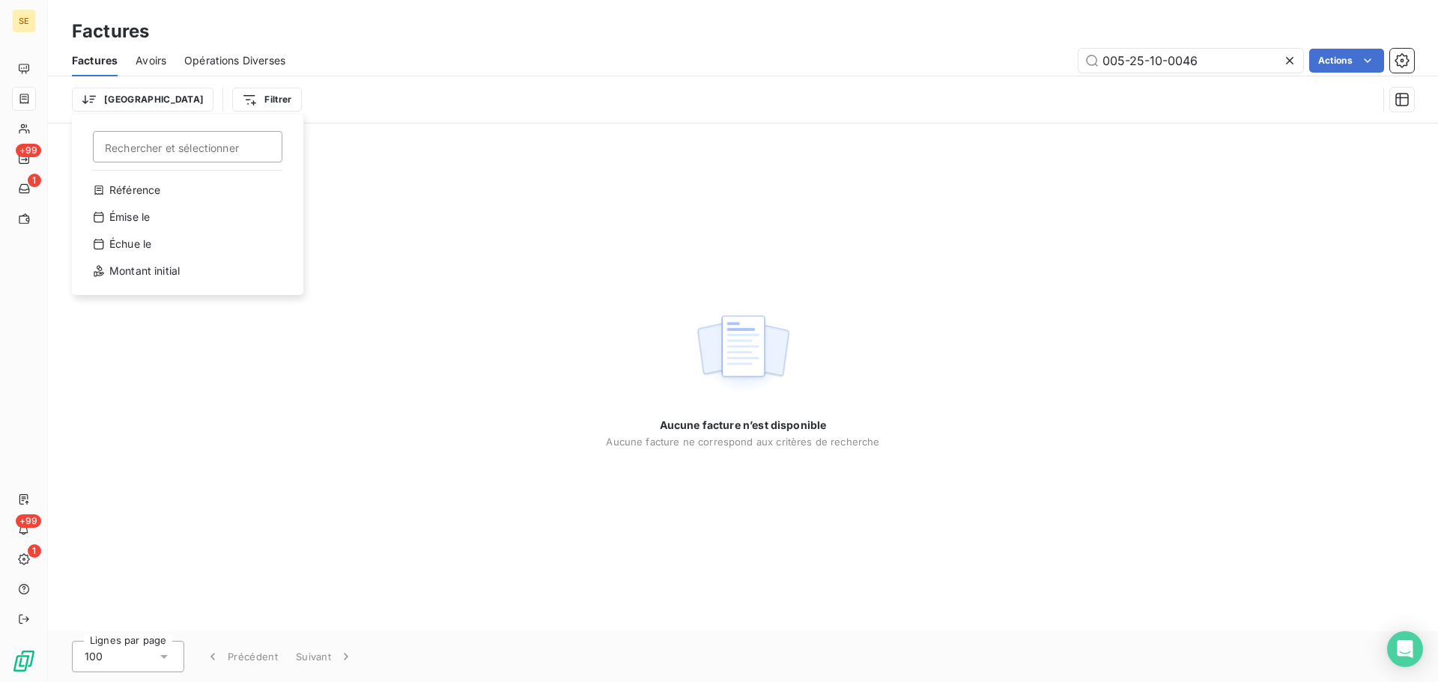
click at [409, 142] on html "SE +99 1 +99 1 Factures Factures Avoirs Opérations Diverses 005-25-10-0046 Acti…" at bounding box center [719, 341] width 1438 height 682
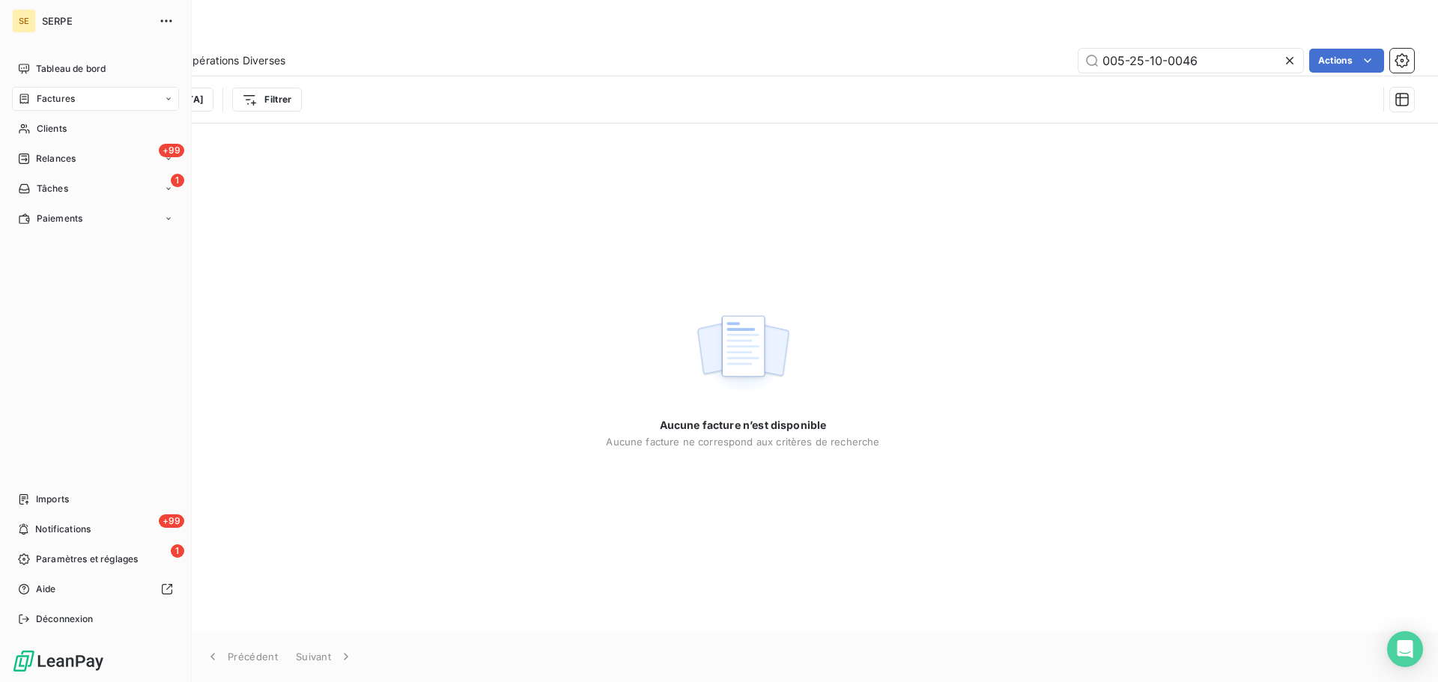
click at [49, 100] on span "Factures" at bounding box center [56, 98] width 38 height 13
click at [76, 139] on div "Factures" at bounding box center [104, 129] width 149 height 24
click at [73, 157] on span "Relances" at bounding box center [56, 158] width 40 height 13
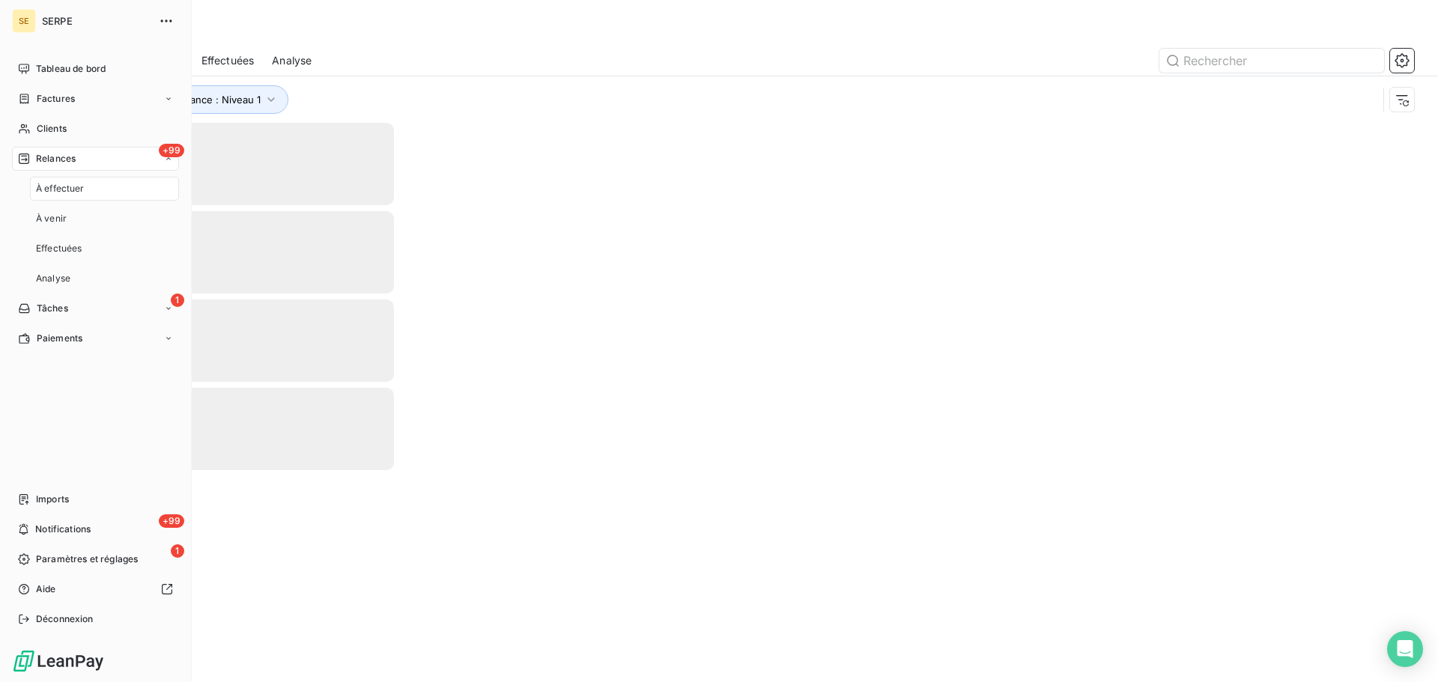
click at [73, 157] on span "Relances" at bounding box center [56, 158] width 40 height 13
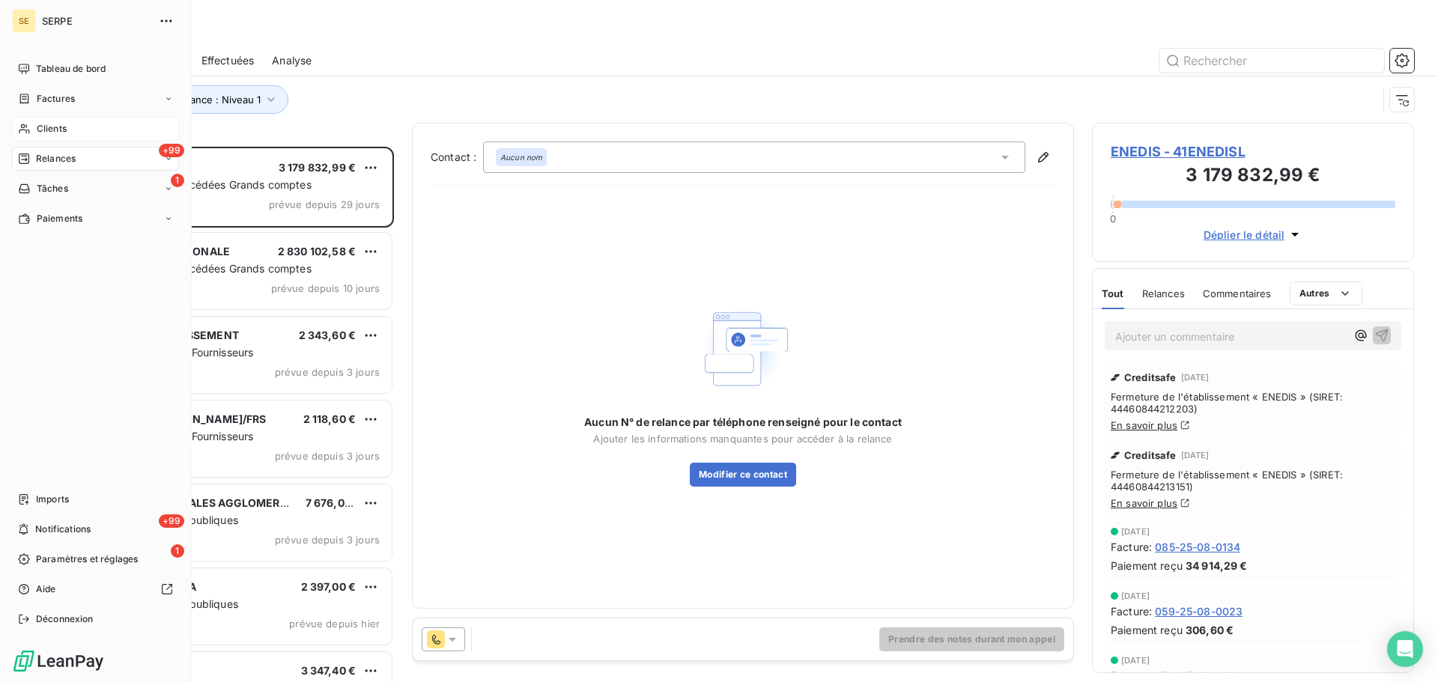
click at [34, 130] on div "Clients" at bounding box center [95, 129] width 167 height 24
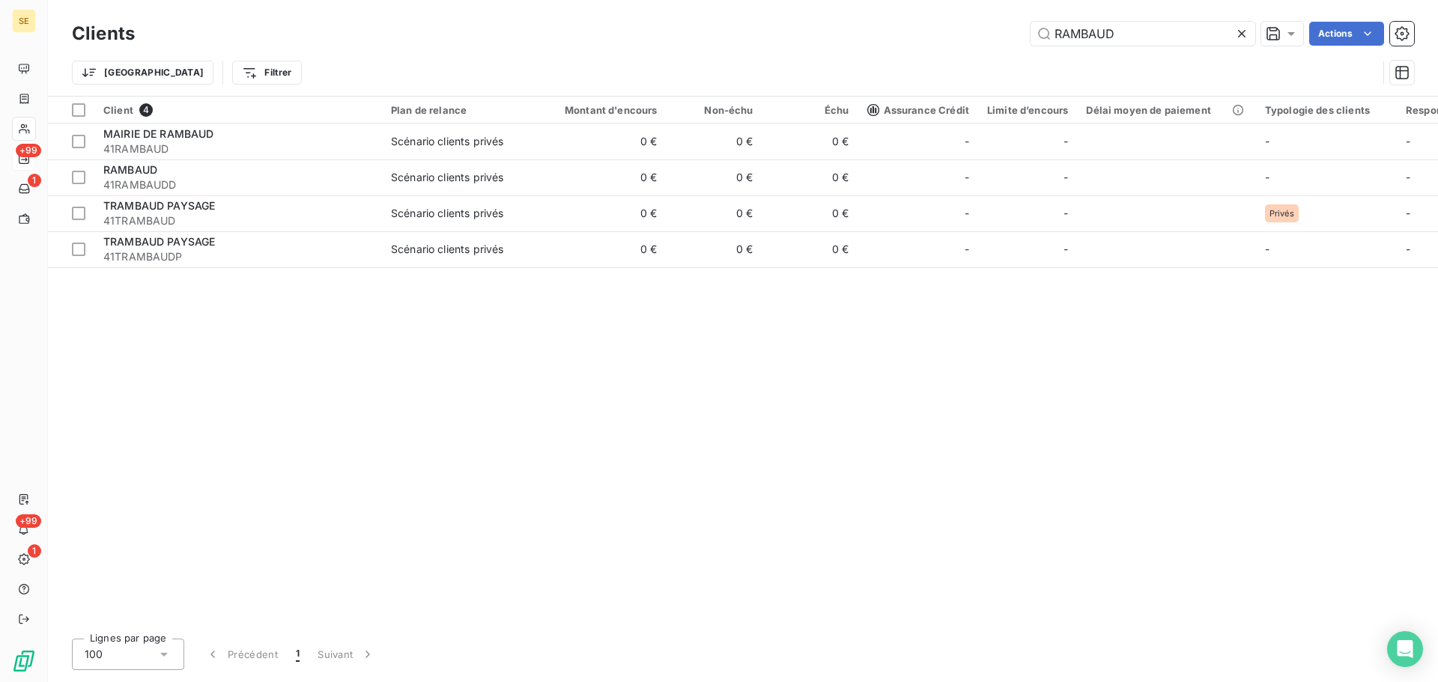
click at [1236, 25] on div at bounding box center [1244, 34] width 21 height 24
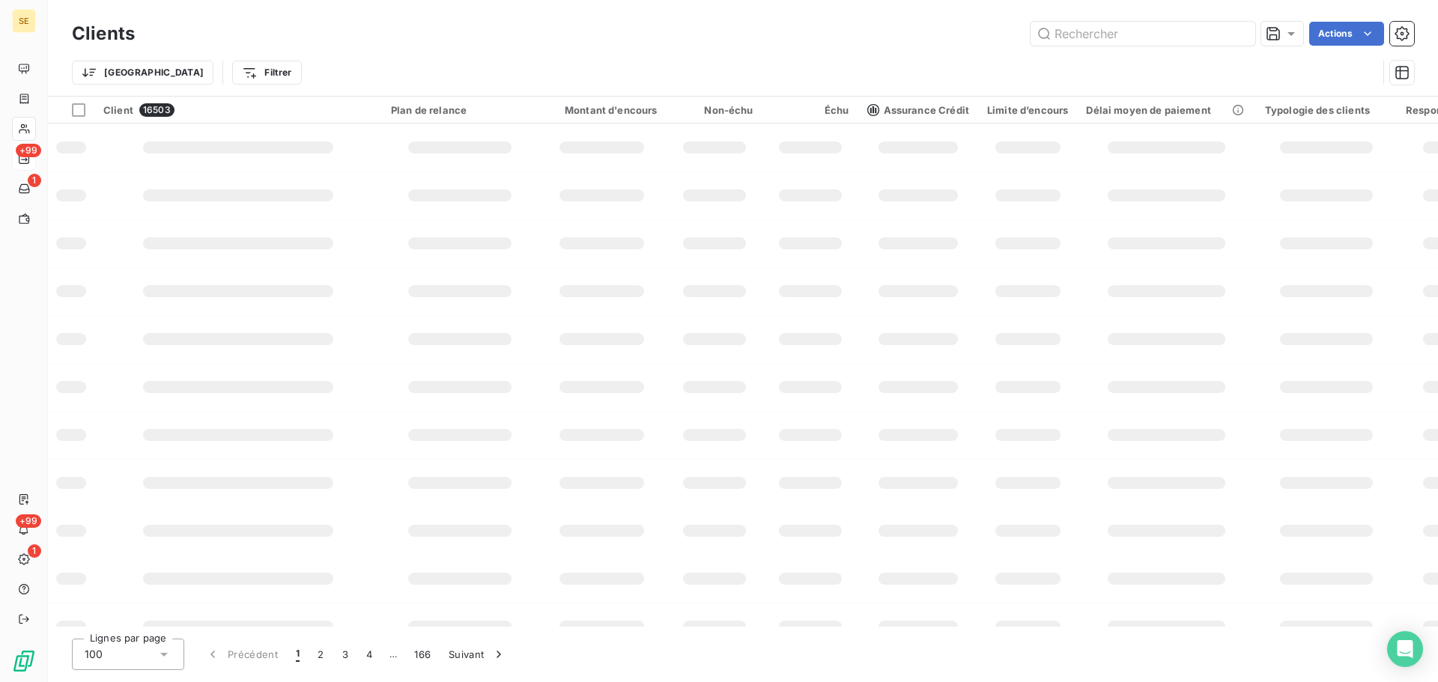
click at [441, 64] on div "Trier Filtrer" at bounding box center [724, 72] width 1305 height 28
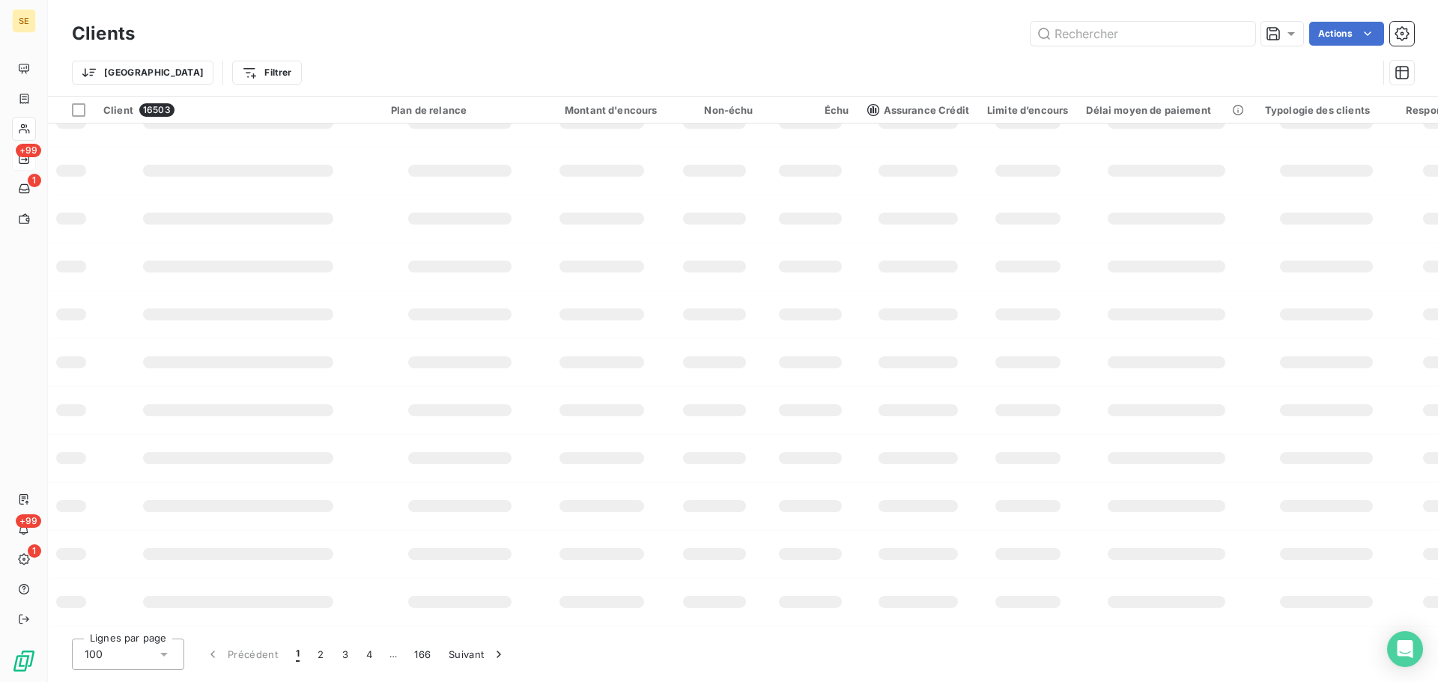
scroll to position [222, 0]
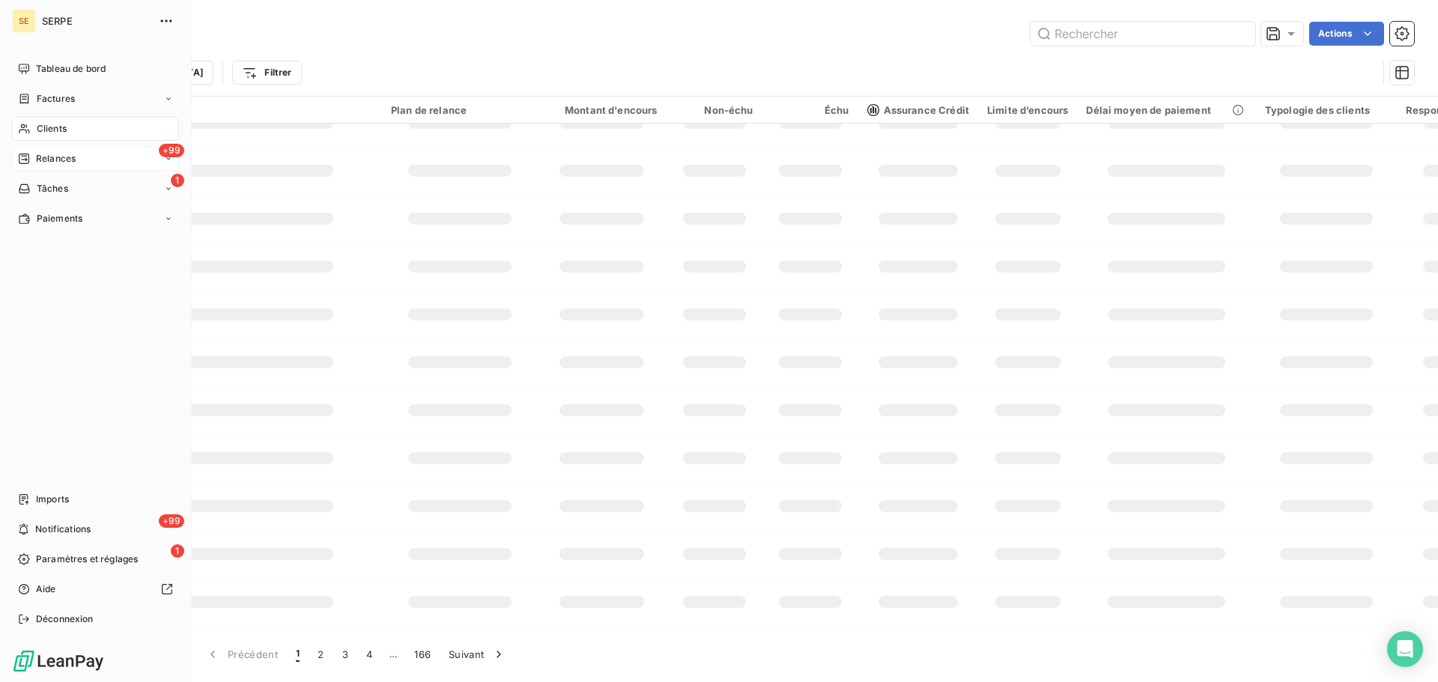
click at [58, 130] on span "Clients" at bounding box center [52, 128] width 30 height 13
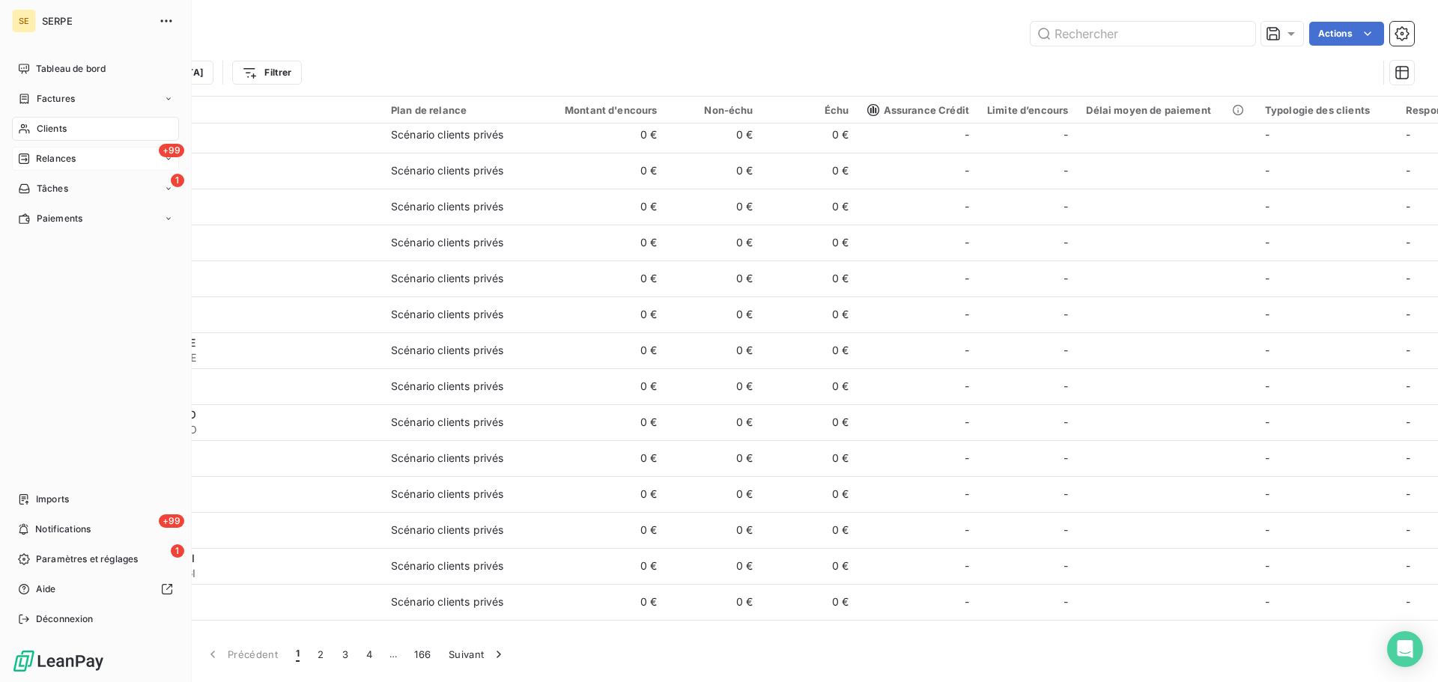
scroll to position [998, 0]
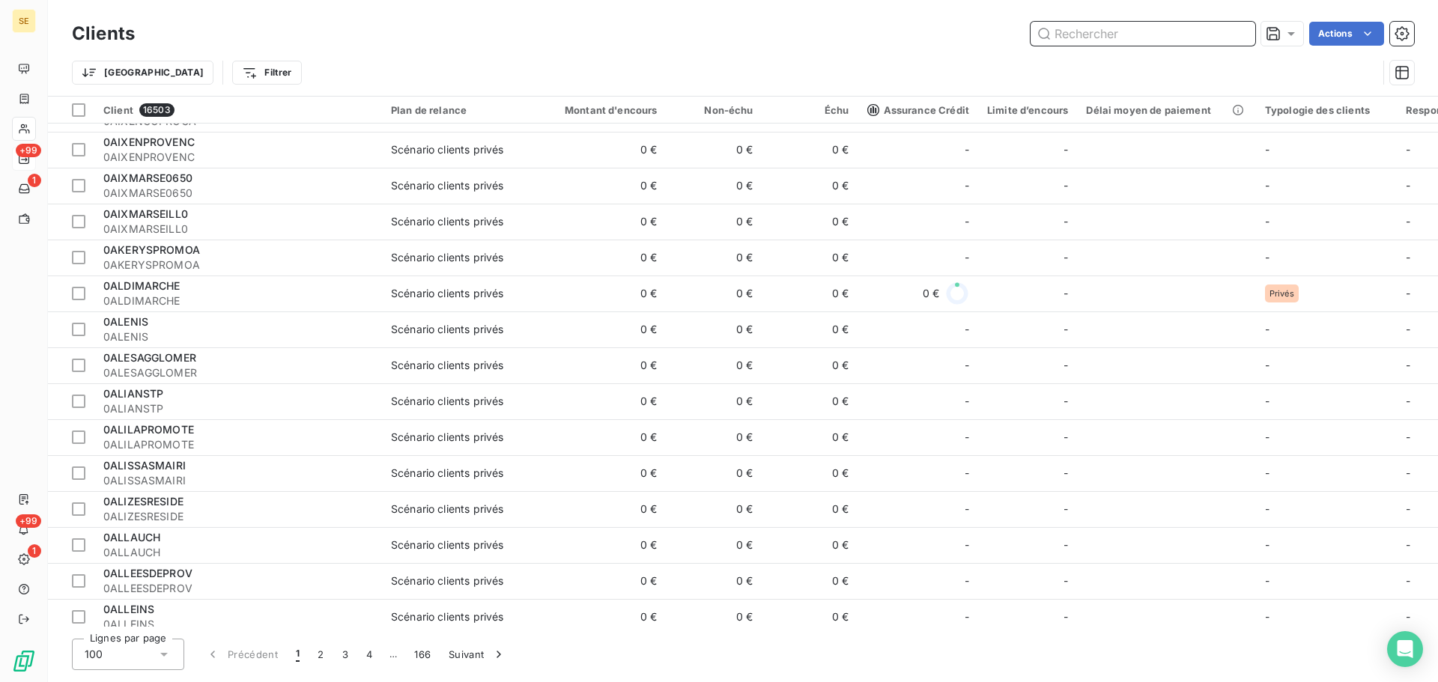
click at [1071, 25] on input "text" at bounding box center [1142, 34] width 225 height 24
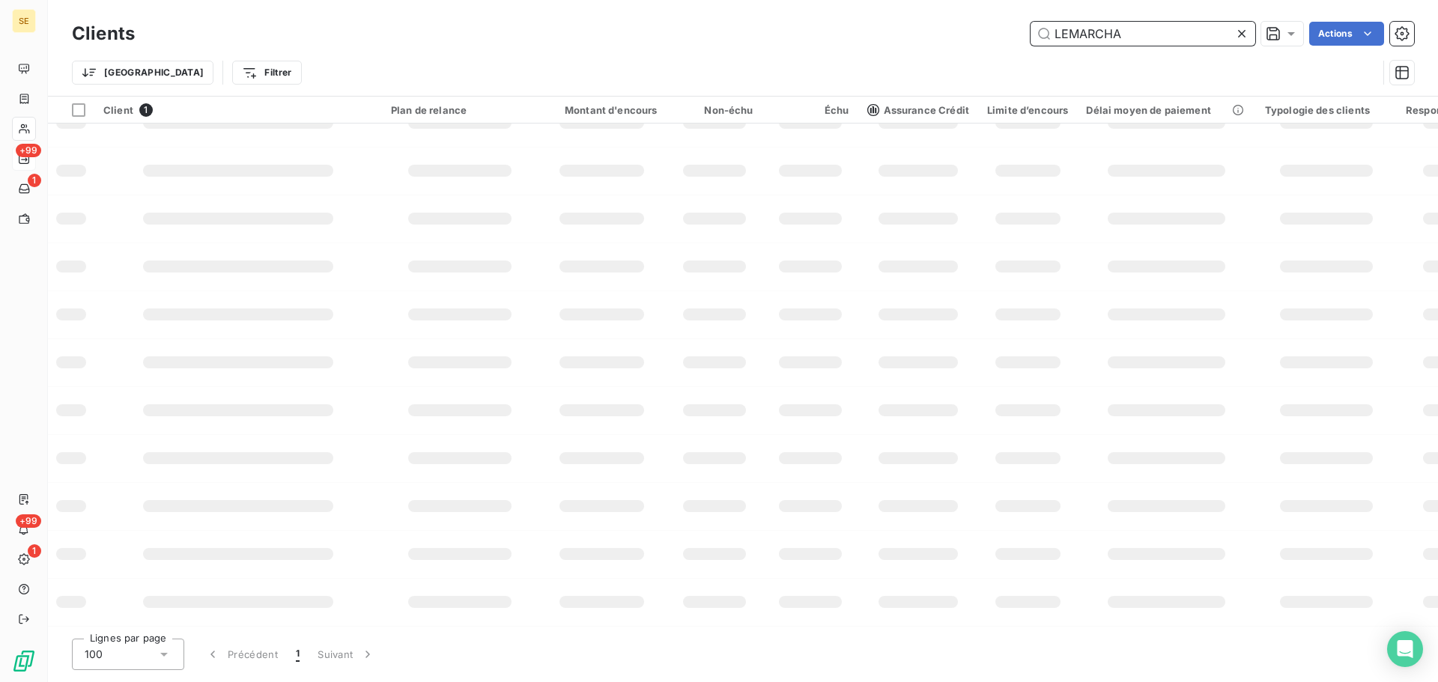
scroll to position [0, 0]
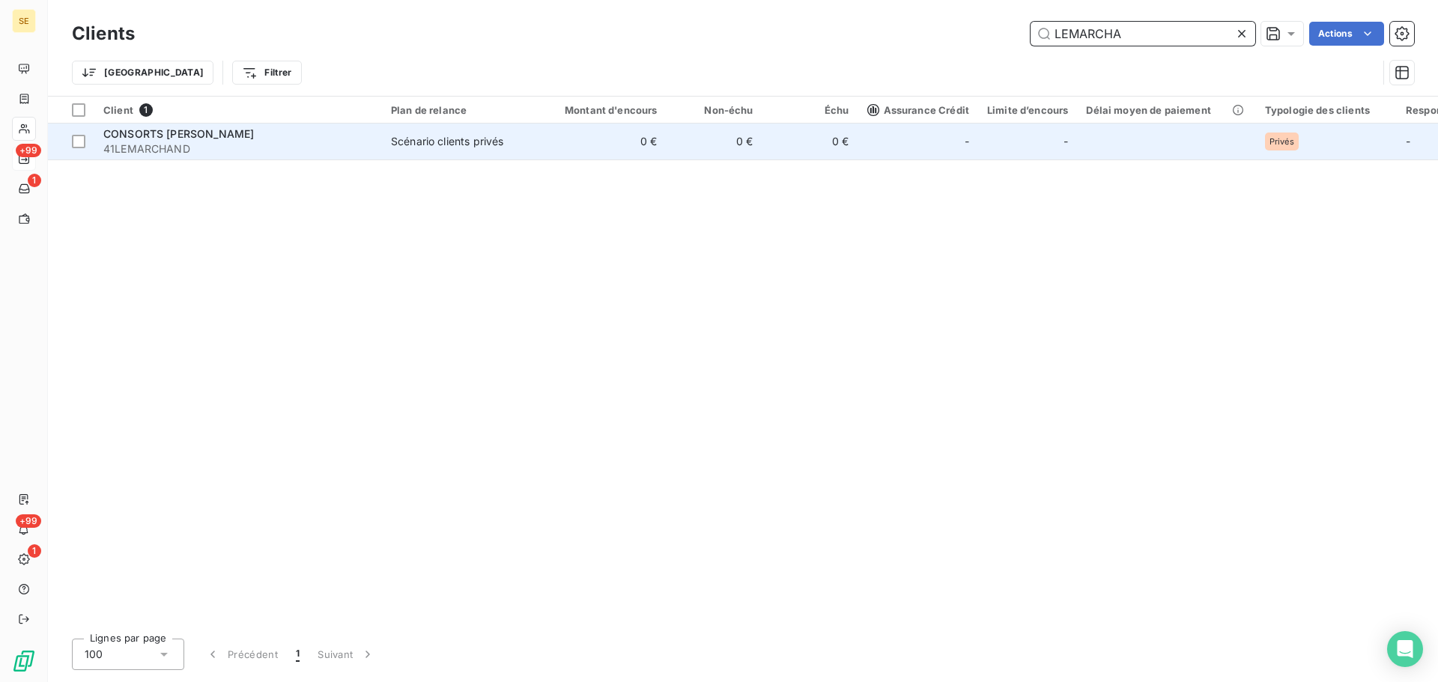
type input "LEMARCHA"
click at [514, 158] on td "Scénario clients privés" at bounding box center [460, 142] width 156 height 36
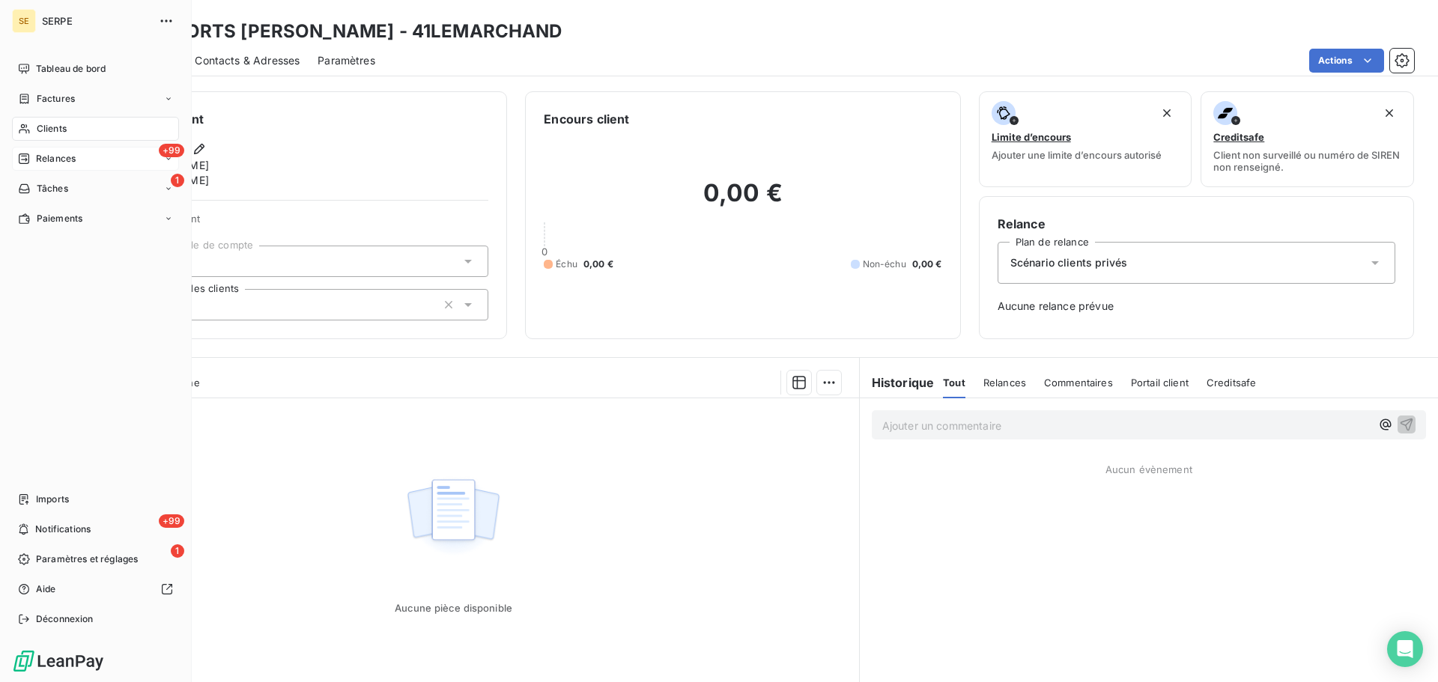
click at [31, 129] on div "Clients" at bounding box center [95, 129] width 167 height 24
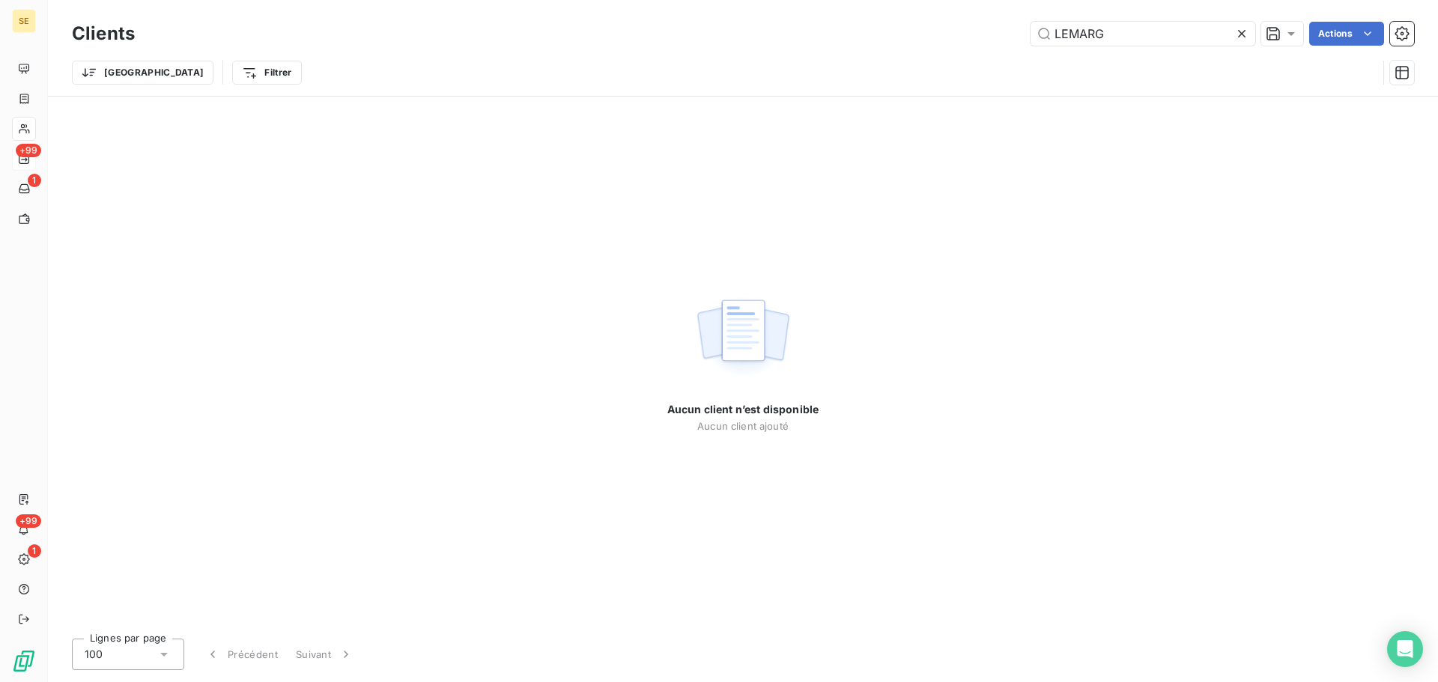
type input "LEMARG"
click at [1245, 31] on icon at bounding box center [1241, 33] width 15 height 15
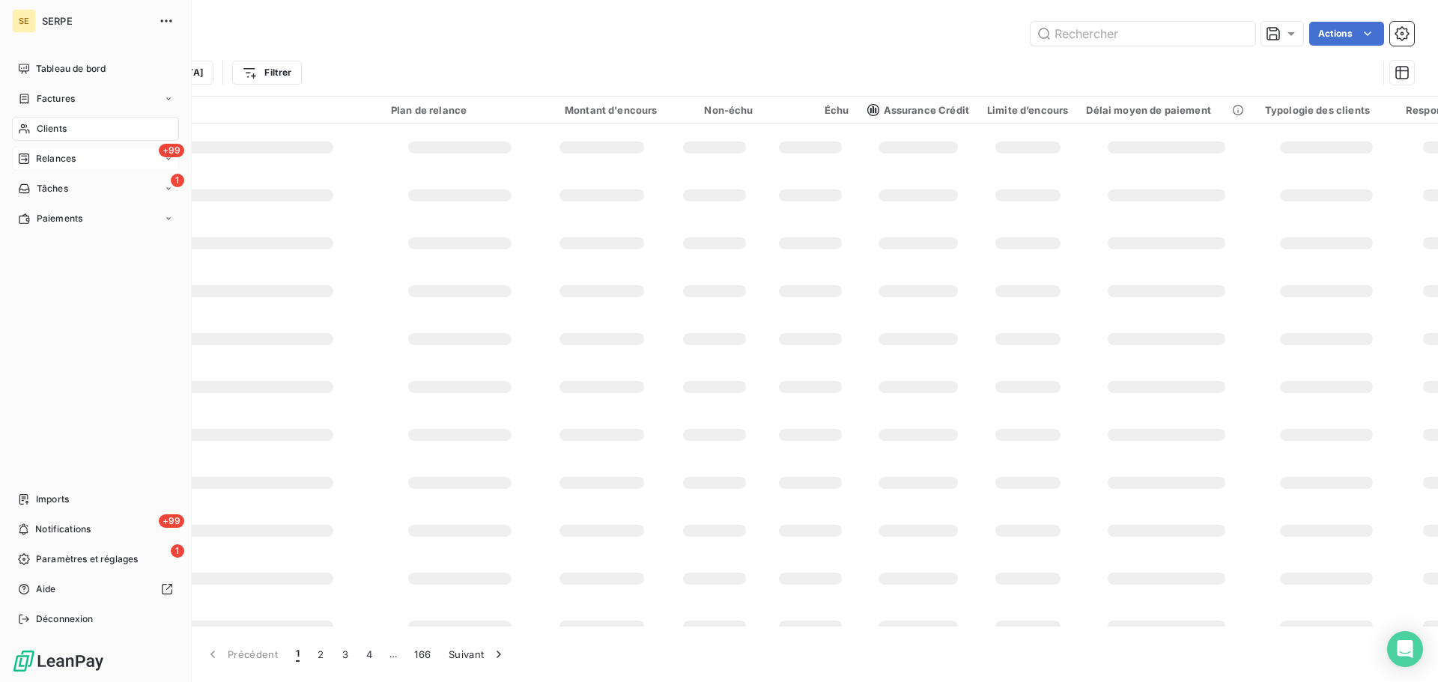
click at [28, 118] on div "Clients" at bounding box center [95, 129] width 167 height 24
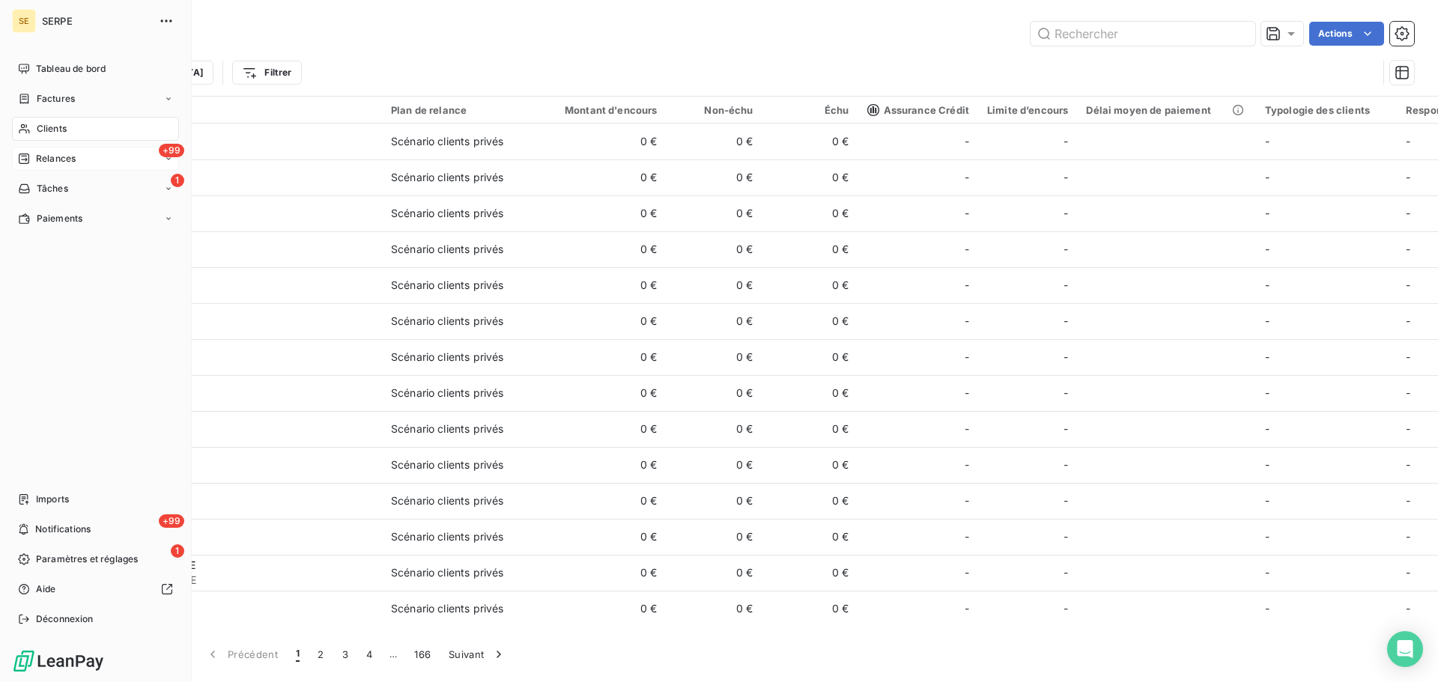
click at [47, 132] on span "Clients" at bounding box center [52, 128] width 30 height 13
drag, startPoint x: 41, startPoint y: 197, endPoint x: 47, endPoint y: 178, distance: 19.7
click at [40, 197] on div "1 Tâches" at bounding box center [95, 189] width 167 height 24
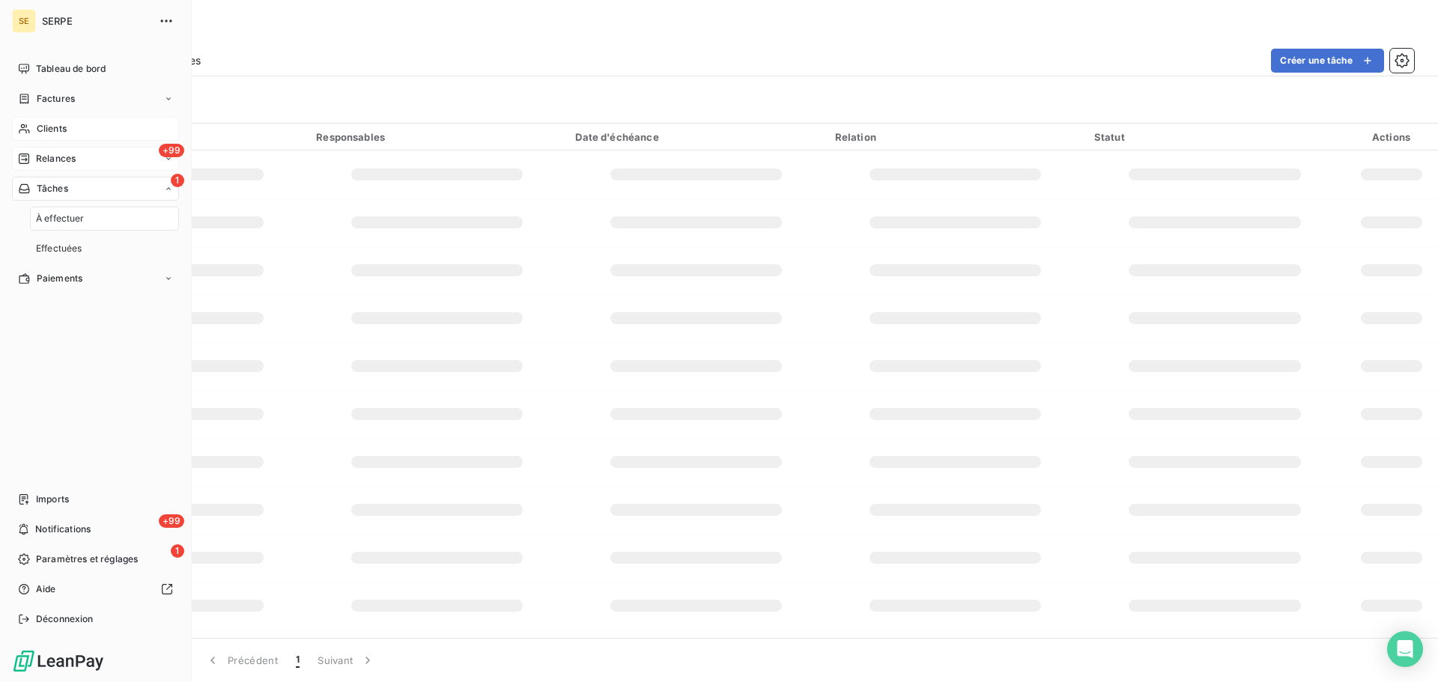
click at [59, 126] on span "Clients" at bounding box center [52, 128] width 30 height 13
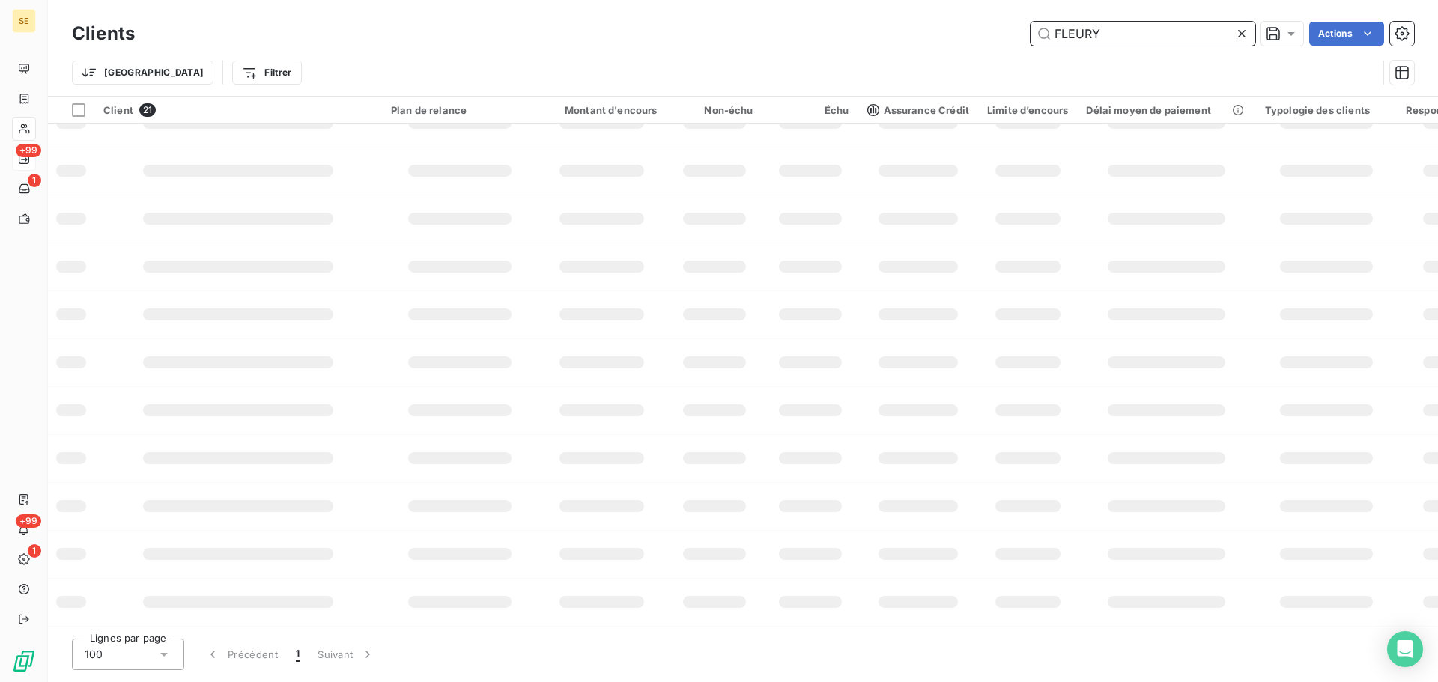
scroll to position [222, 0]
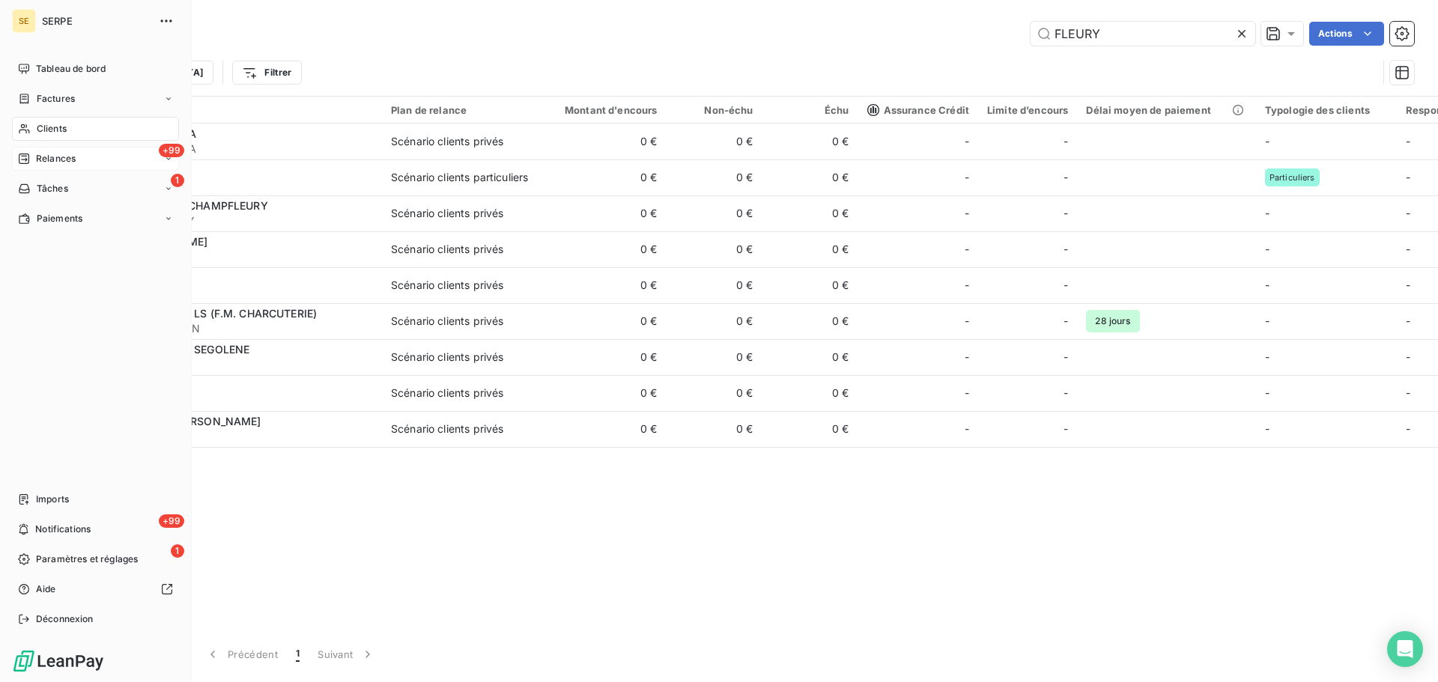
click at [62, 118] on div "Clients" at bounding box center [95, 129] width 167 height 24
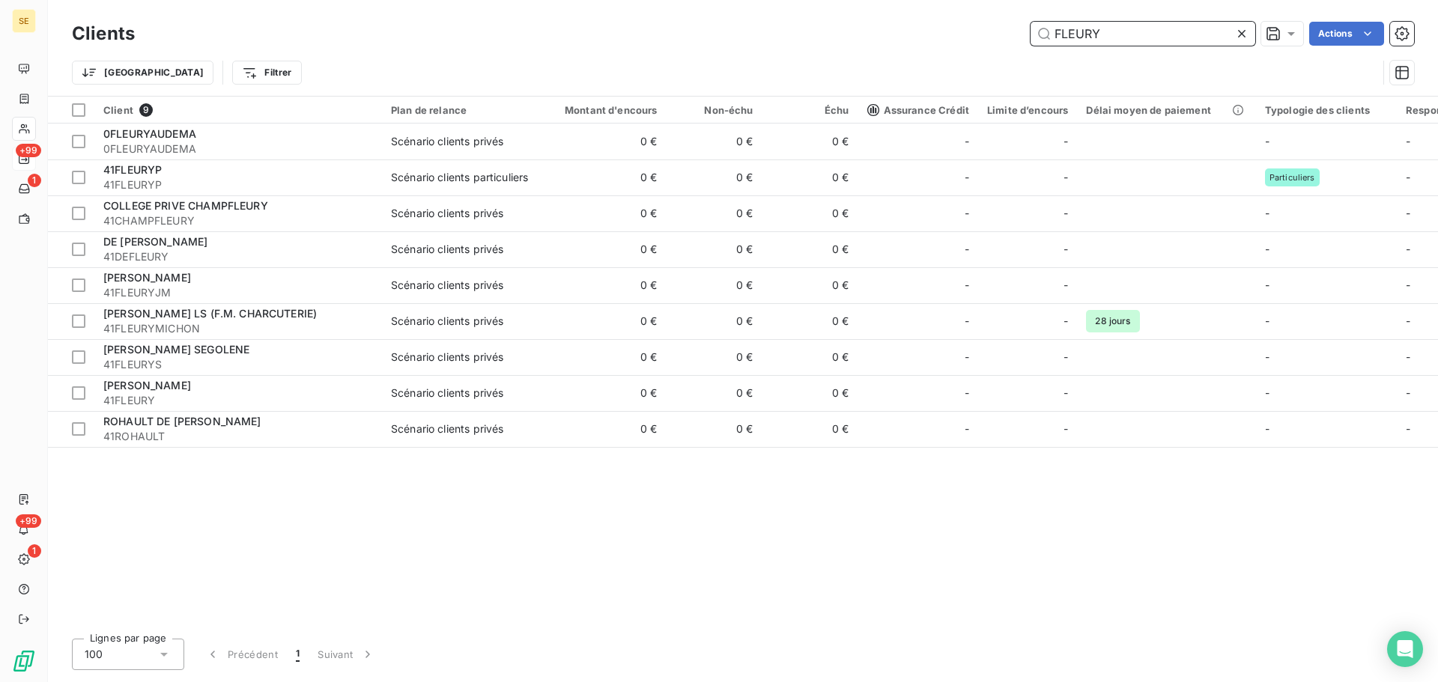
drag, startPoint x: 1141, startPoint y: 38, endPoint x: 899, endPoint y: 38, distance: 241.9
click at [901, 38] on div "[PERSON_NAME] Actions" at bounding box center [783, 34] width 1261 height 24
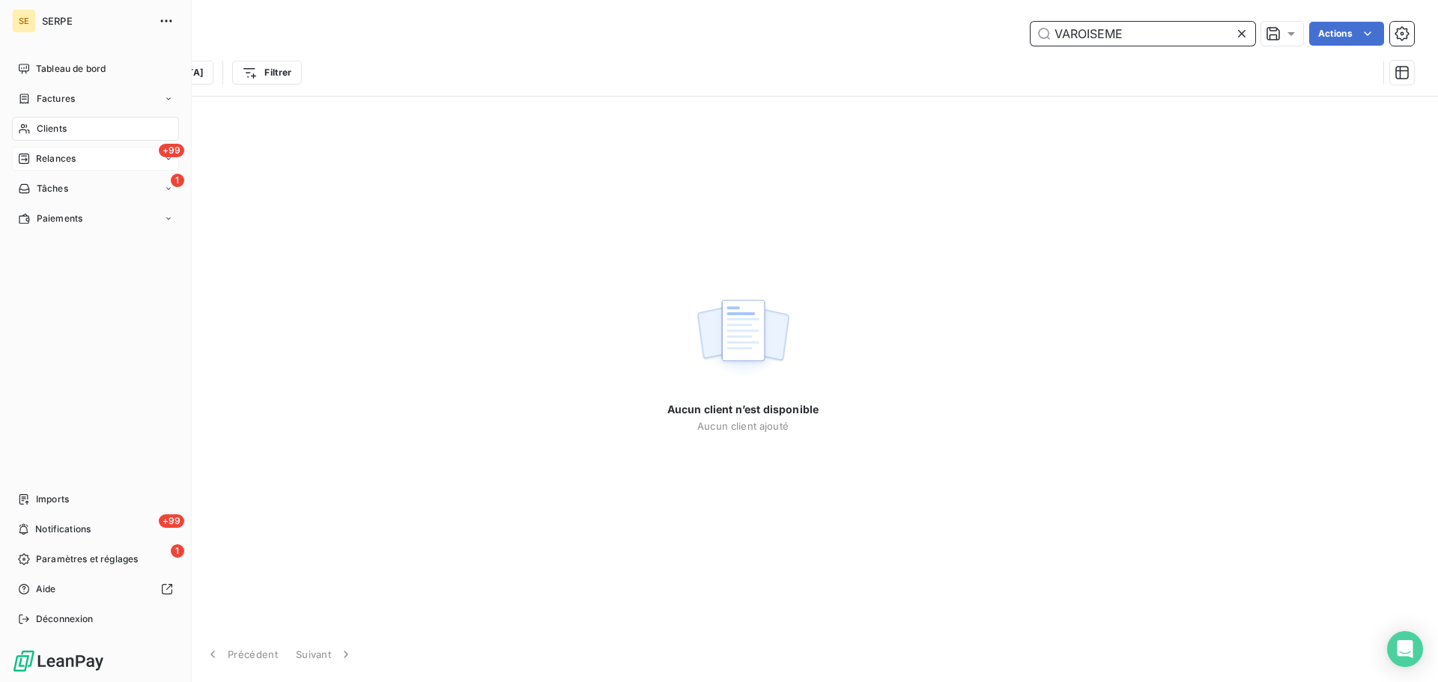
type input "VAROISEME"
click at [73, 160] on span "Relances" at bounding box center [56, 158] width 40 height 13
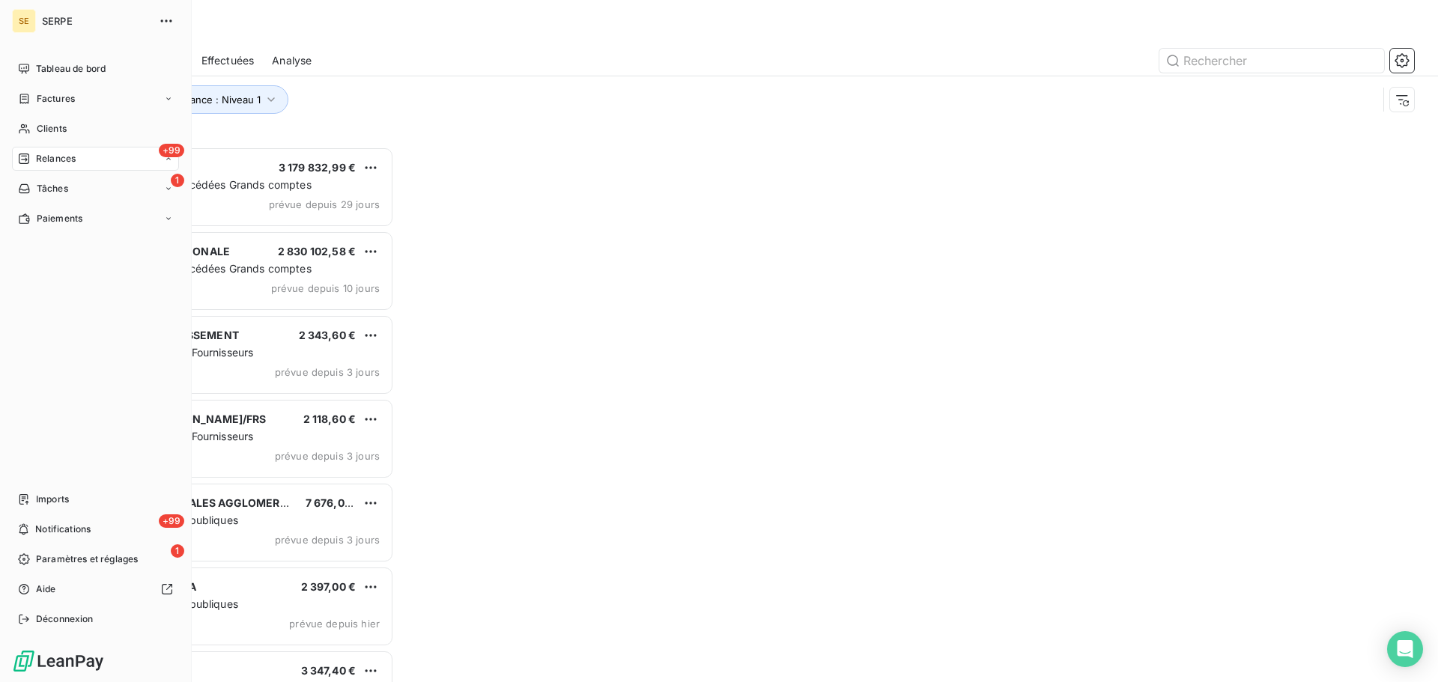
scroll to position [524, 311]
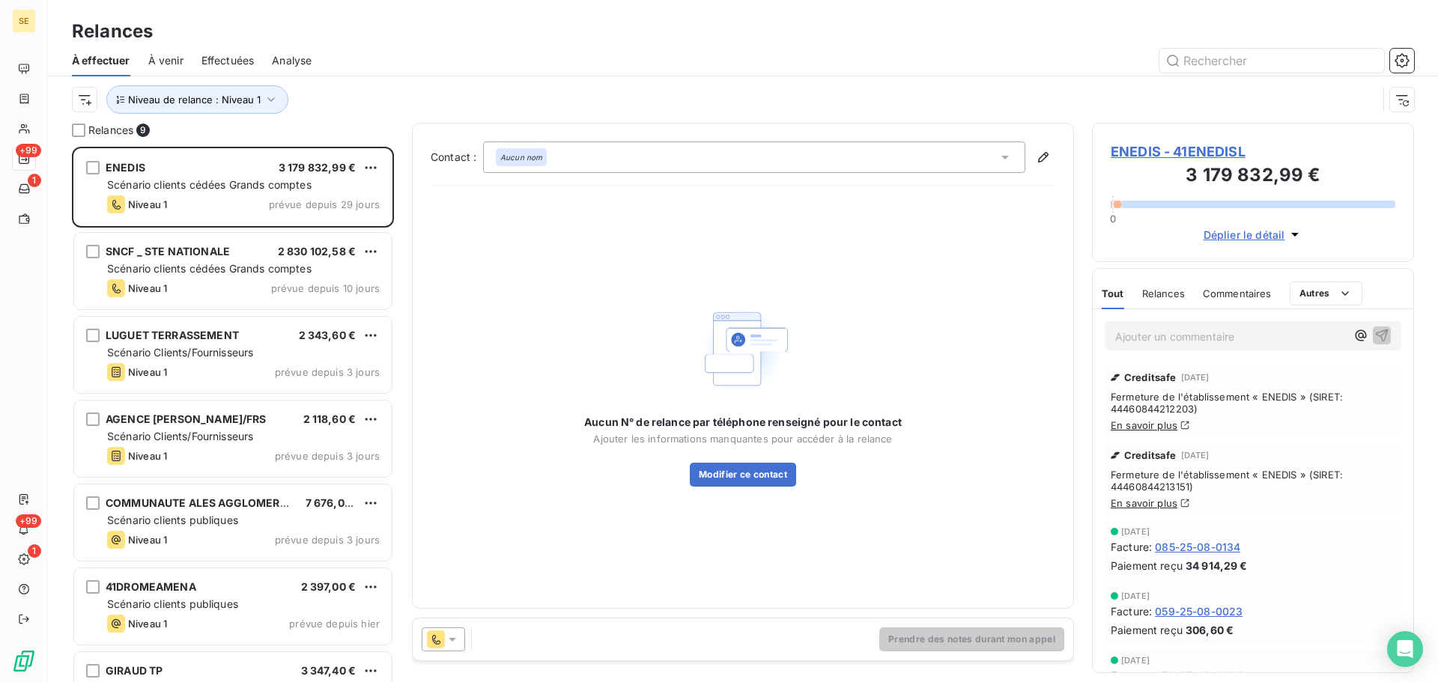
click at [592, 85] on div "Niveau de relance : Niveau 1" at bounding box center [724, 99] width 1305 height 28
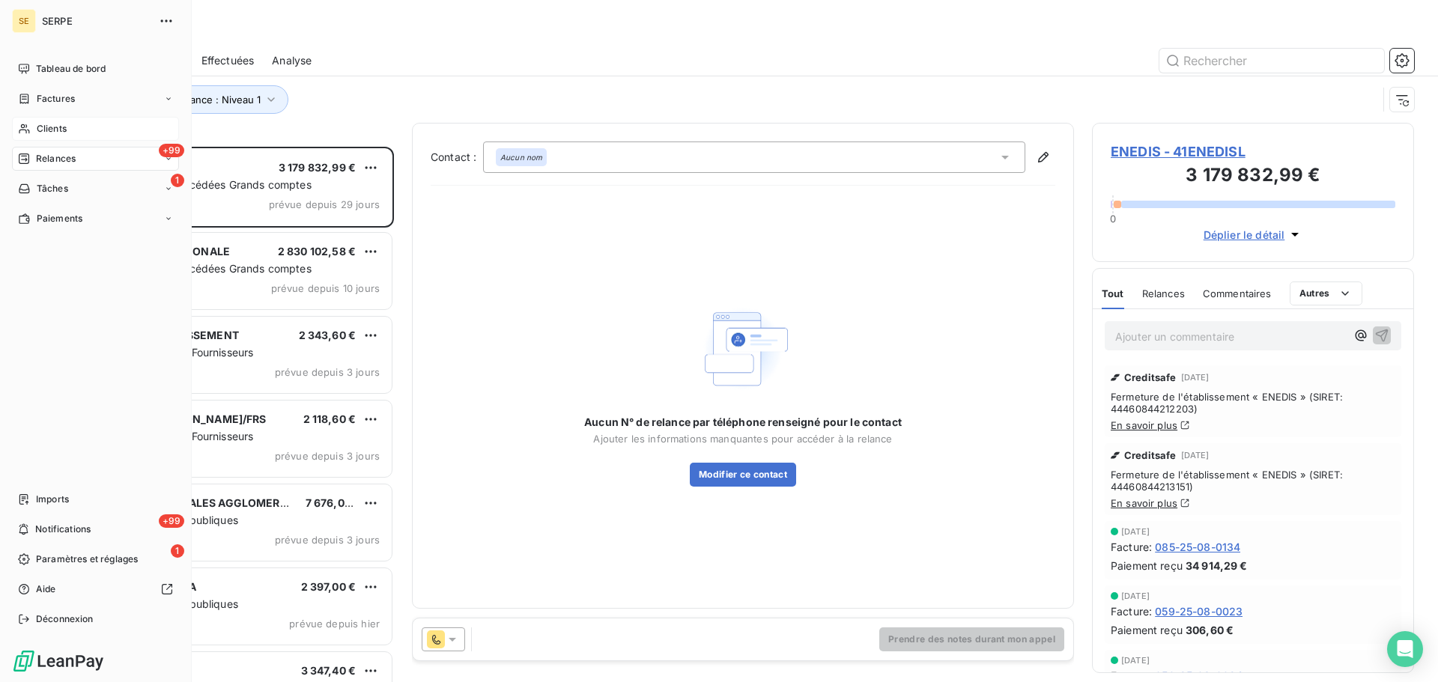
click at [45, 125] on span "Clients" at bounding box center [52, 128] width 30 height 13
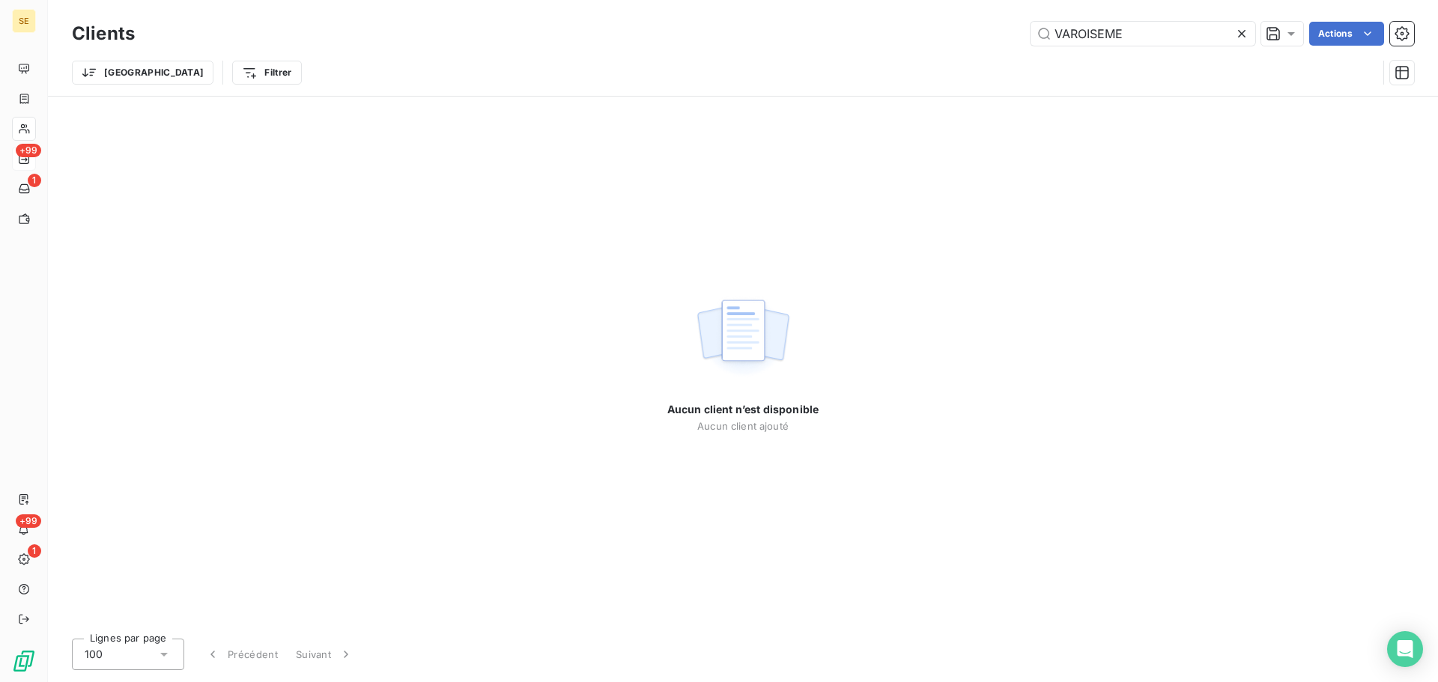
click at [1242, 31] on icon at bounding box center [1241, 33] width 15 height 15
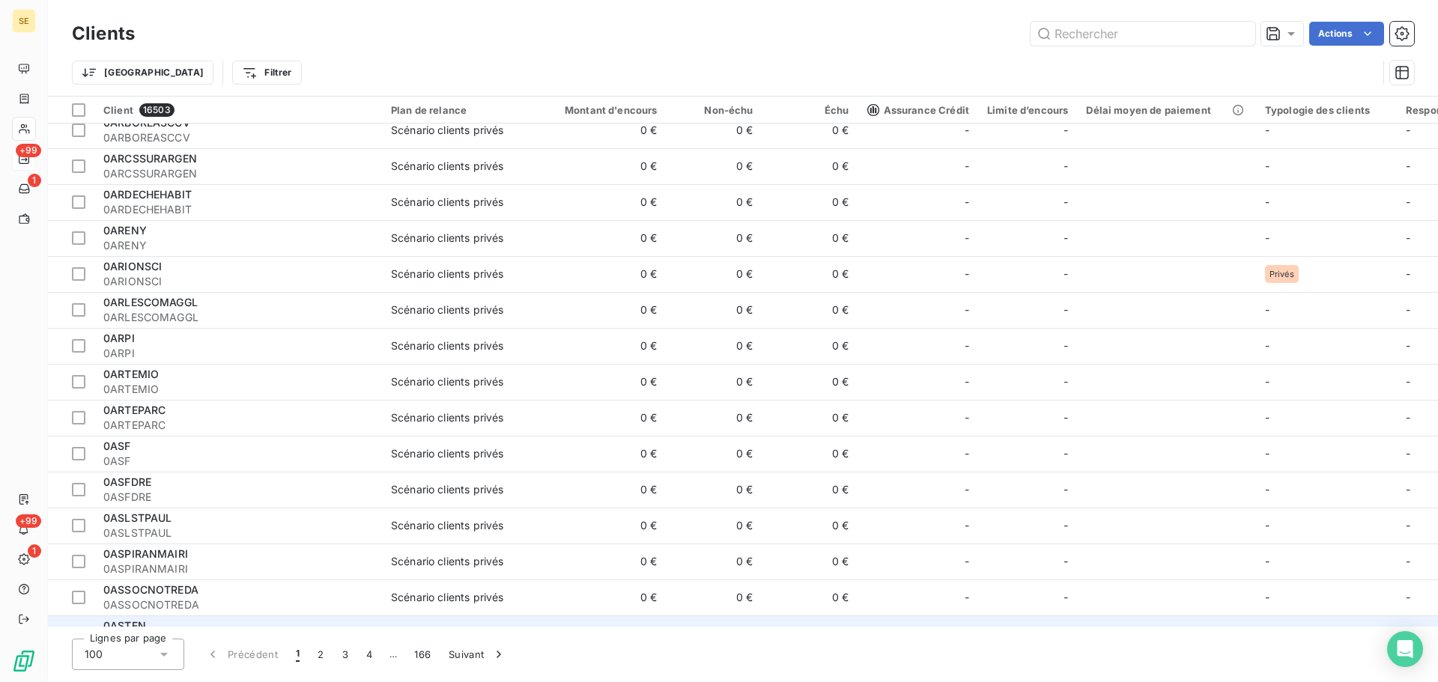
scroll to position [3098, 0]
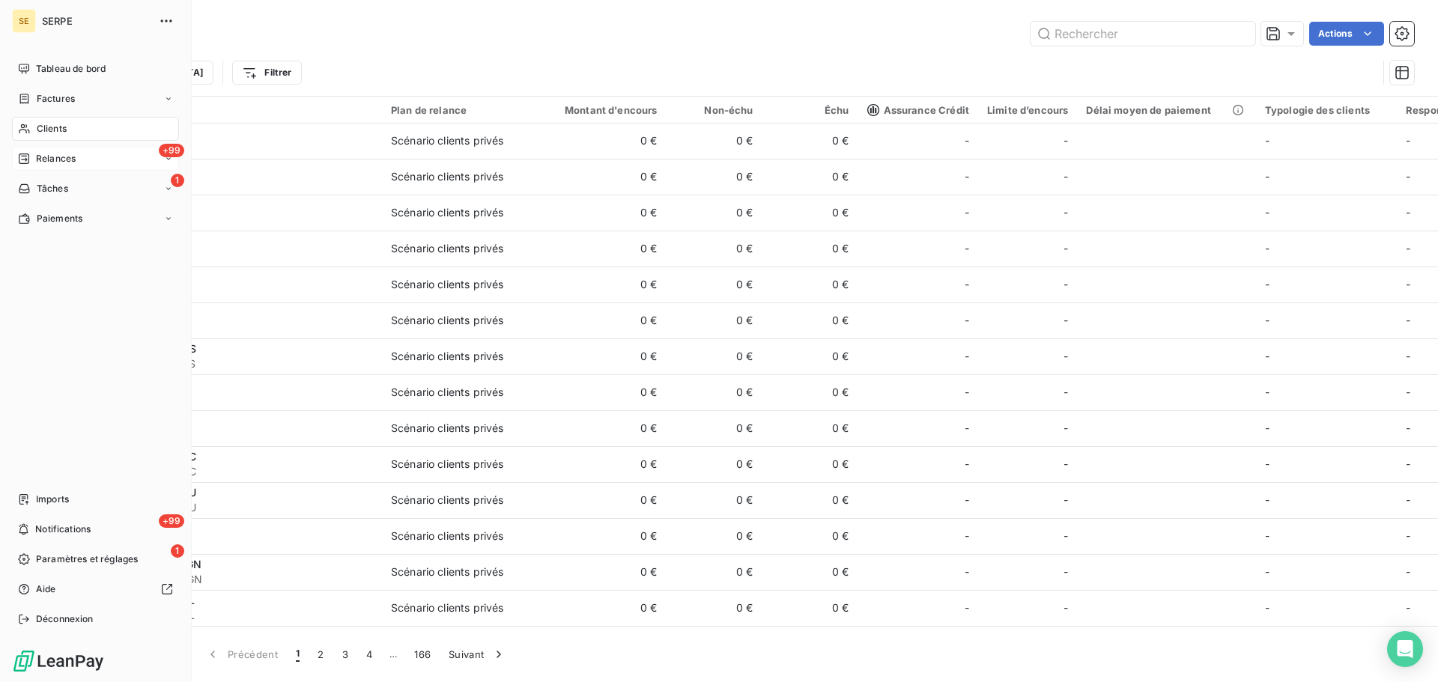
click at [66, 130] on span "Clients" at bounding box center [52, 128] width 30 height 13
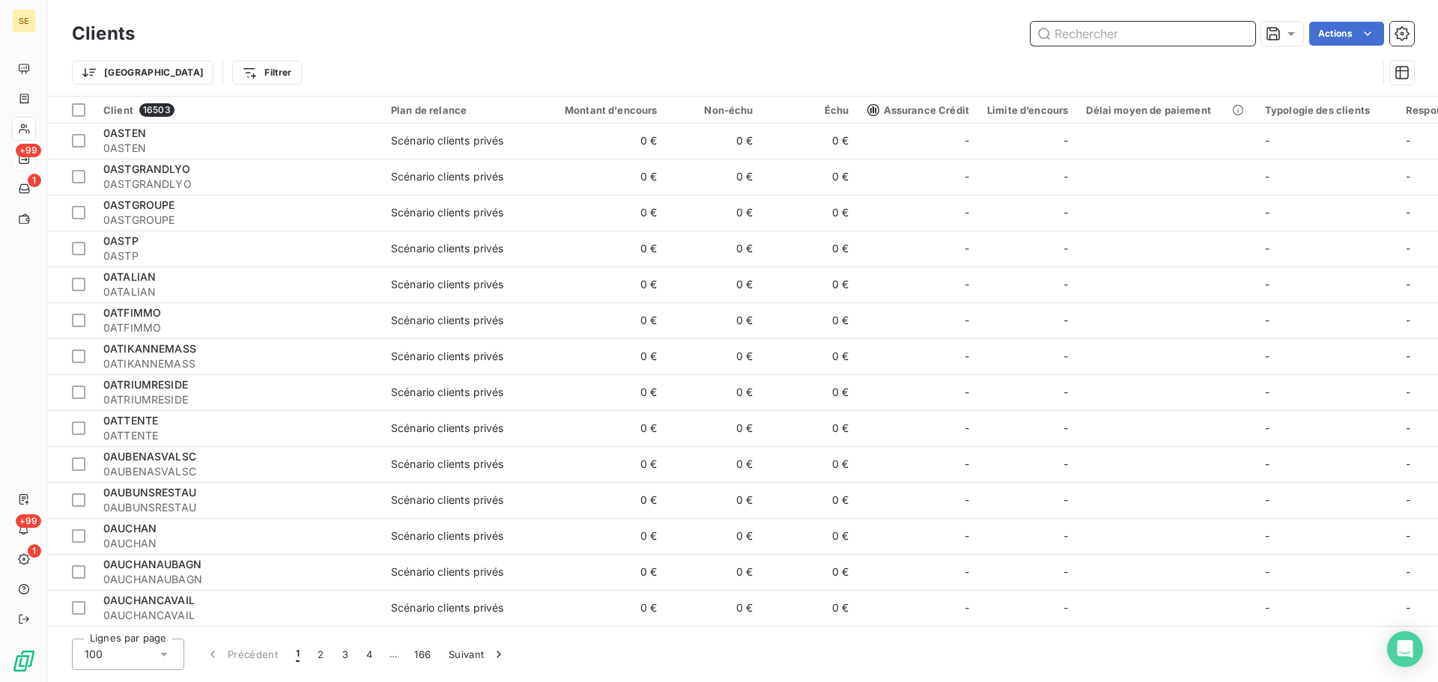
click at [1117, 41] on input "text" at bounding box center [1142, 34] width 225 height 24
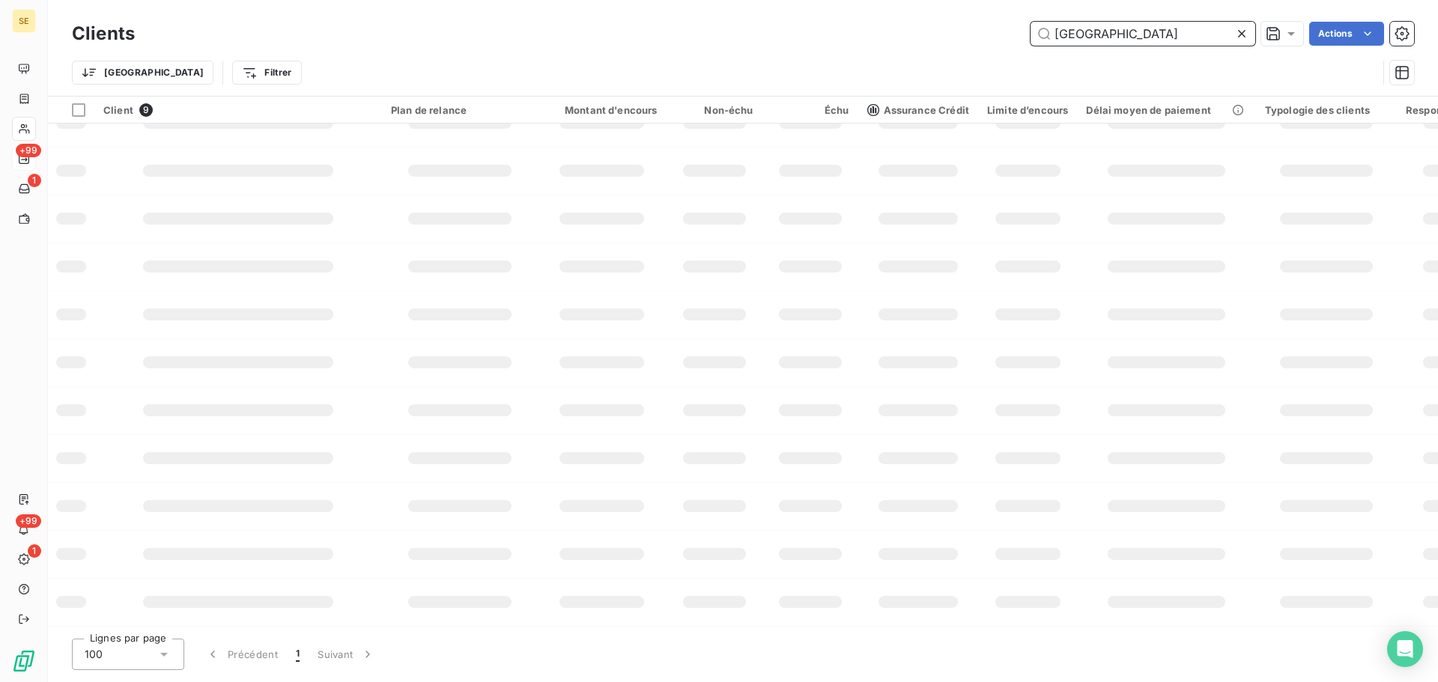
scroll to position [0, 0]
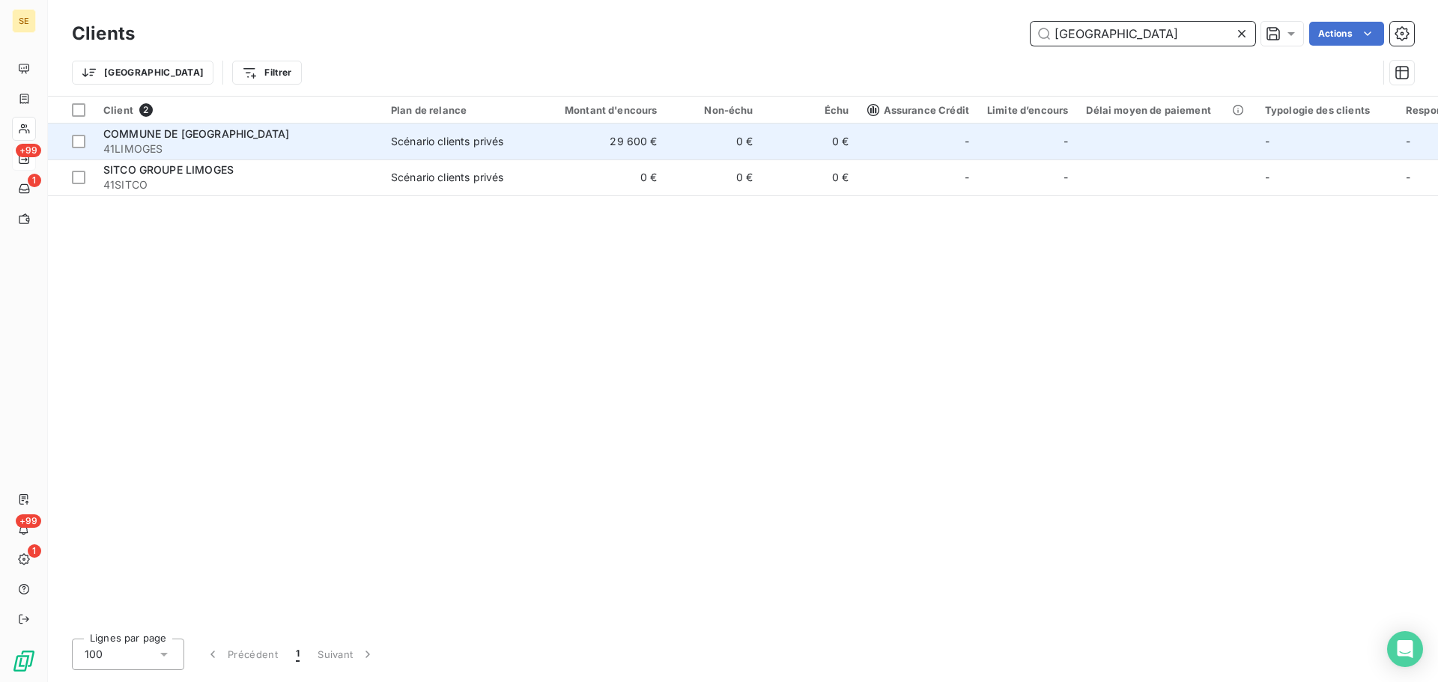
type input "[GEOGRAPHIC_DATA]"
click at [318, 146] on span "41LIMOGES" at bounding box center [238, 149] width 270 height 15
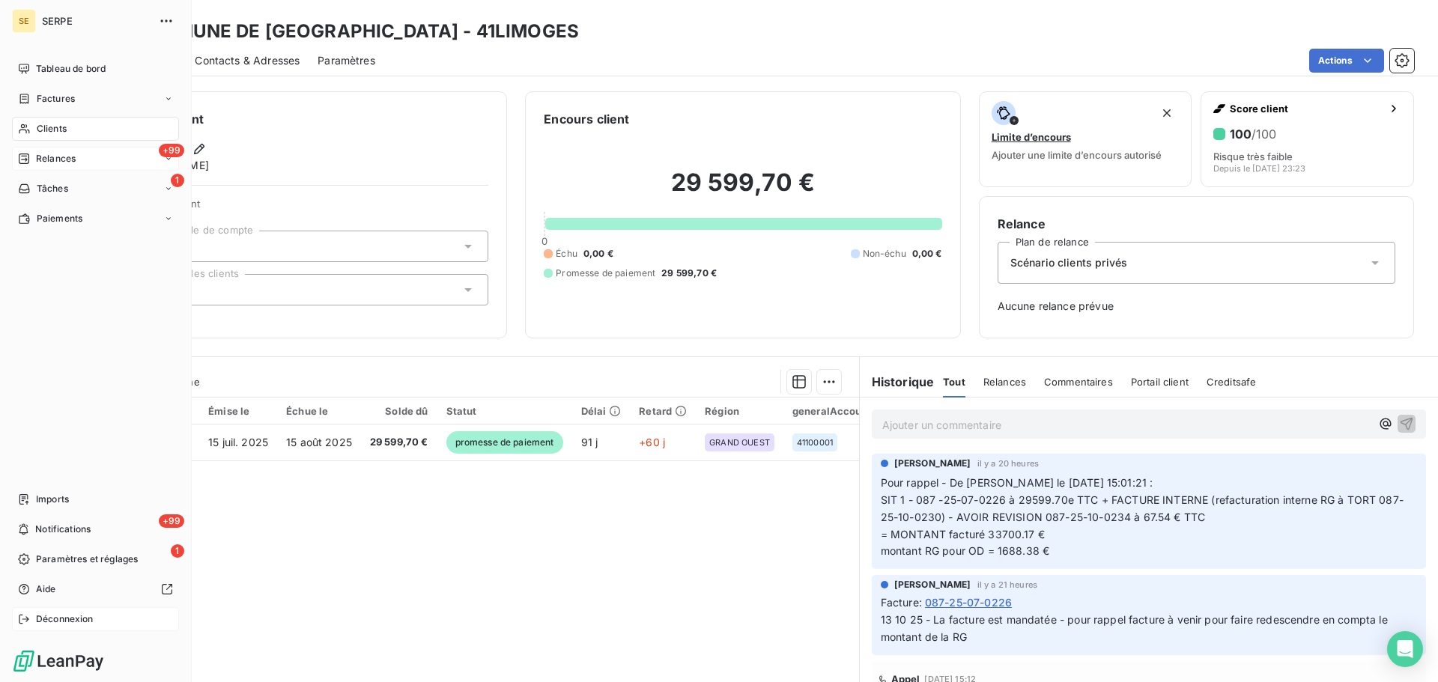
click at [41, 614] on span "Déconnexion" at bounding box center [65, 619] width 58 height 13
